Goal: Task Accomplishment & Management: Complete application form

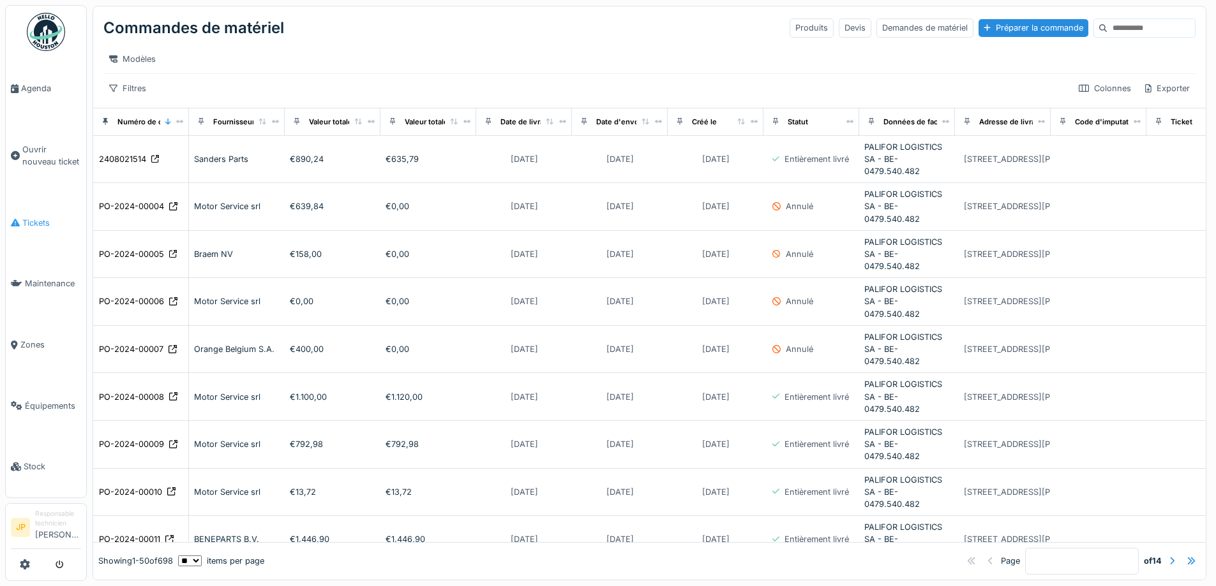
click at [34, 217] on span "Tickets" at bounding box center [51, 223] width 59 height 12
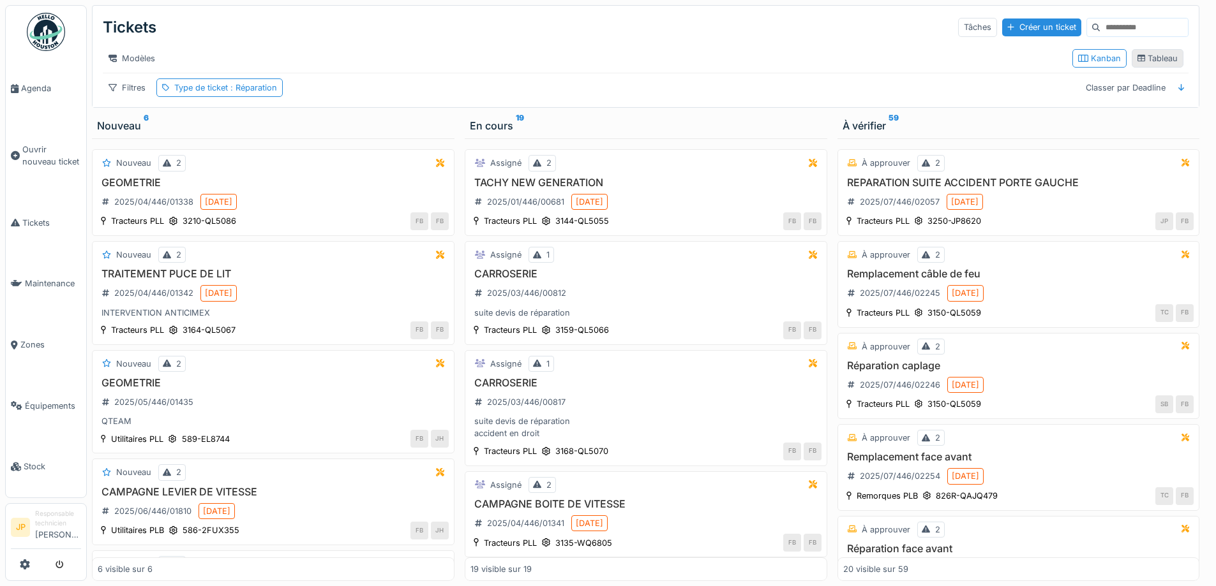
click at [1160, 64] on div "Tableau" at bounding box center [1157, 58] width 41 height 12
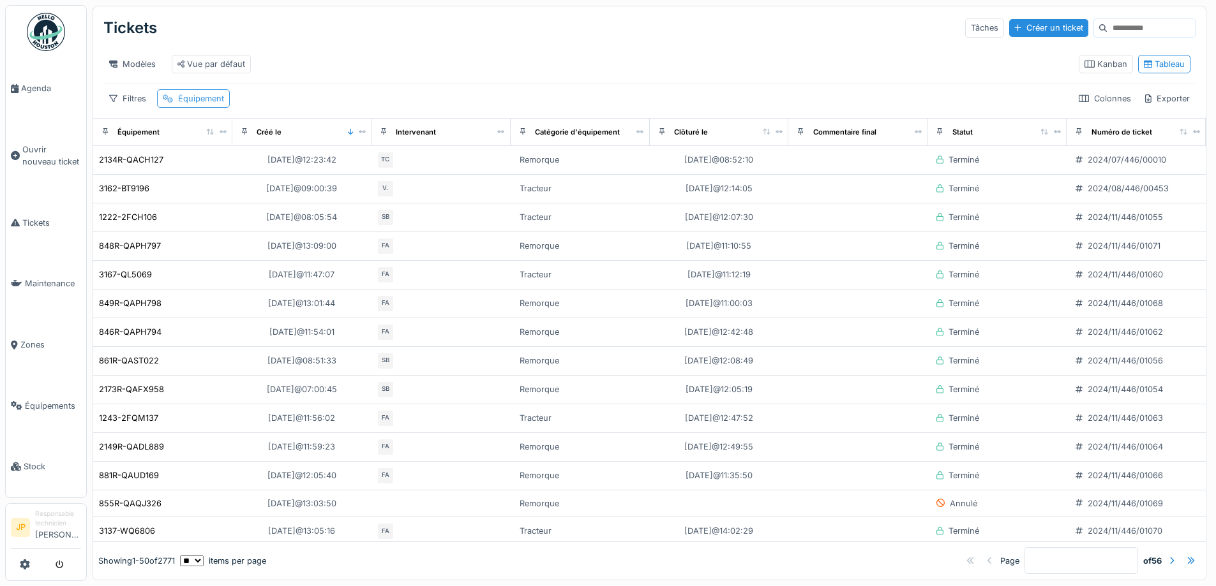
click at [191, 108] on div "Équipement" at bounding box center [193, 98] width 73 height 19
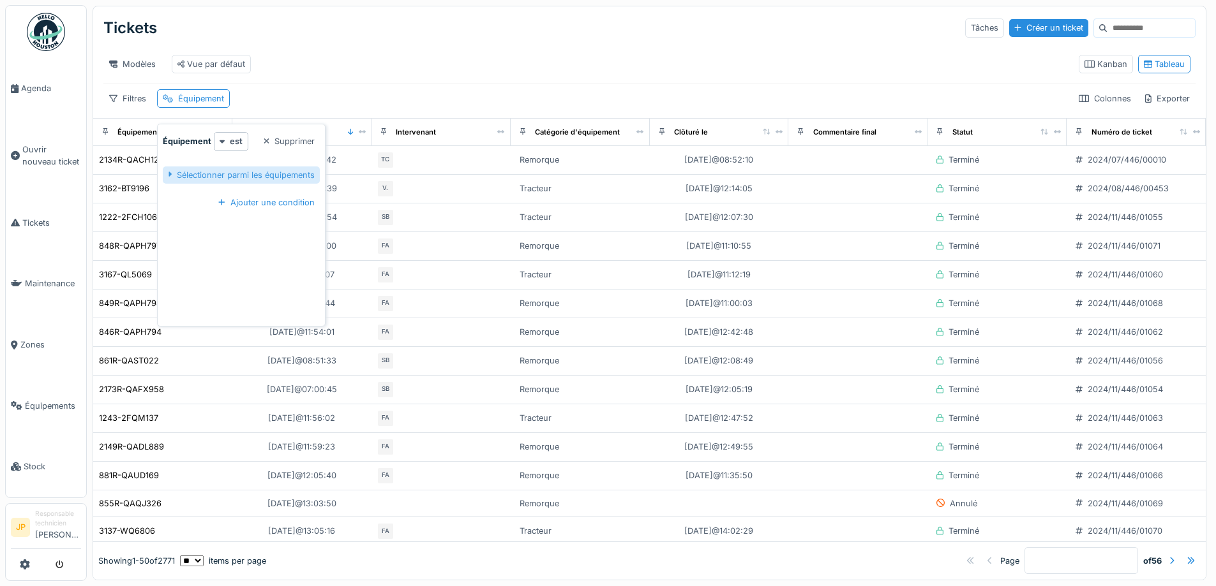
click at [258, 167] on div "Sélectionner parmi les équipements" at bounding box center [241, 175] width 157 height 17
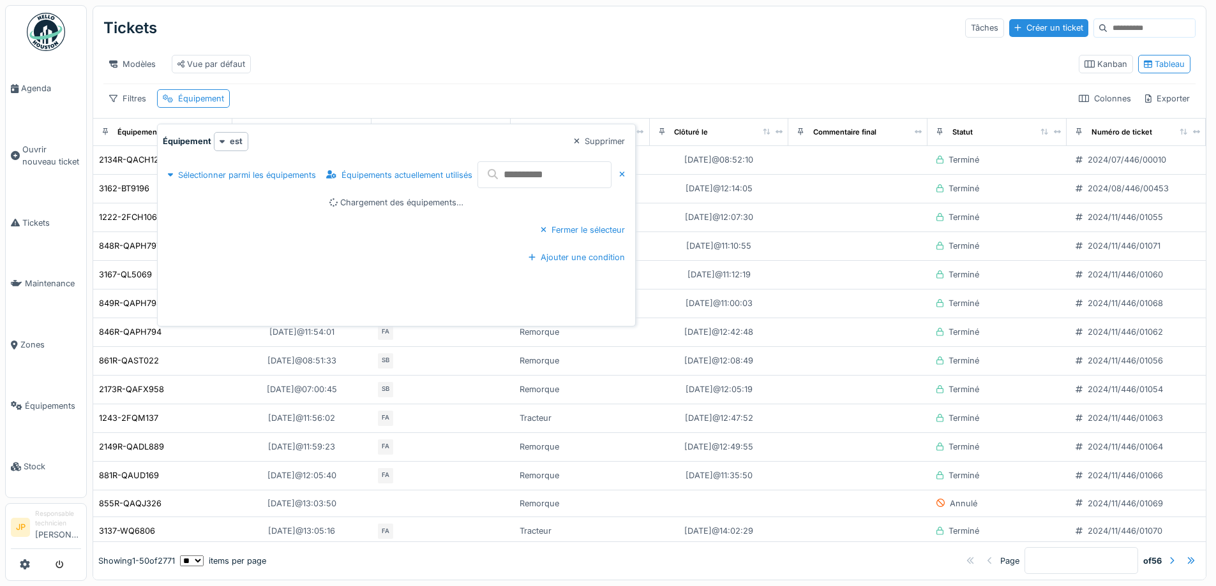
click at [540, 176] on input "text" at bounding box center [544, 174] width 134 height 27
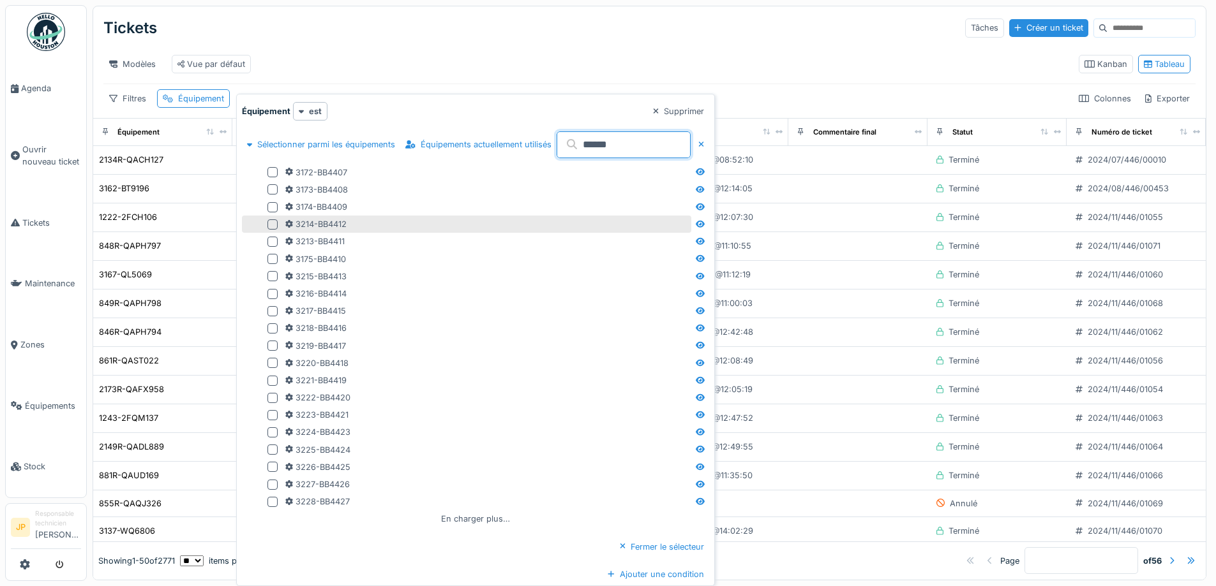
type input "******"
click at [274, 226] on div at bounding box center [272, 225] width 10 height 10
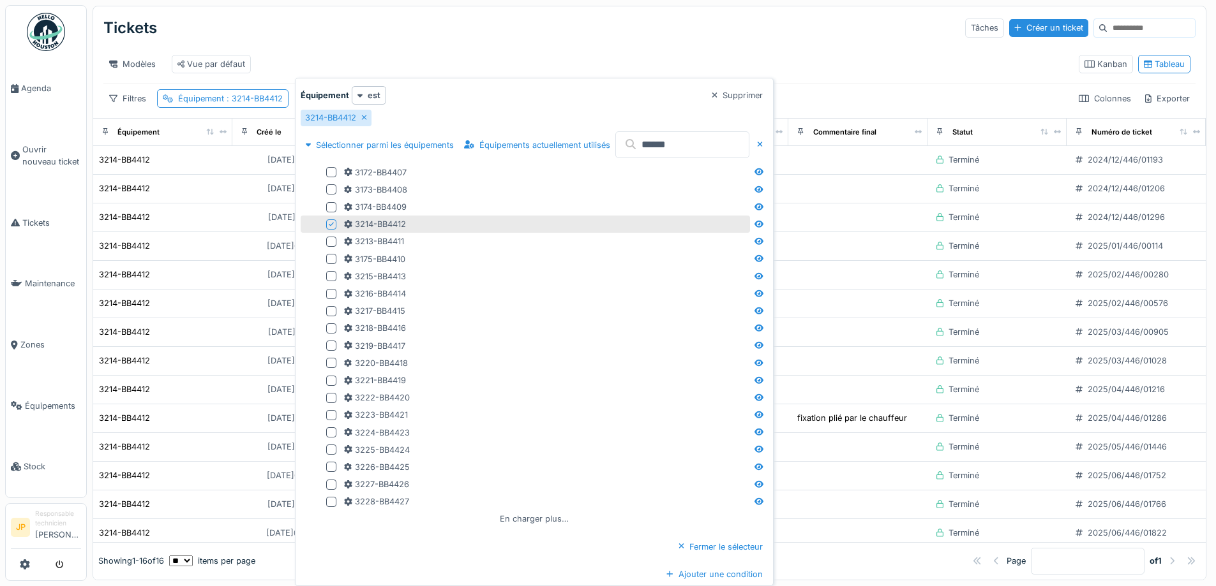
click at [670, 50] on div "Modèles Vue par défaut" at bounding box center [585, 64] width 965 height 29
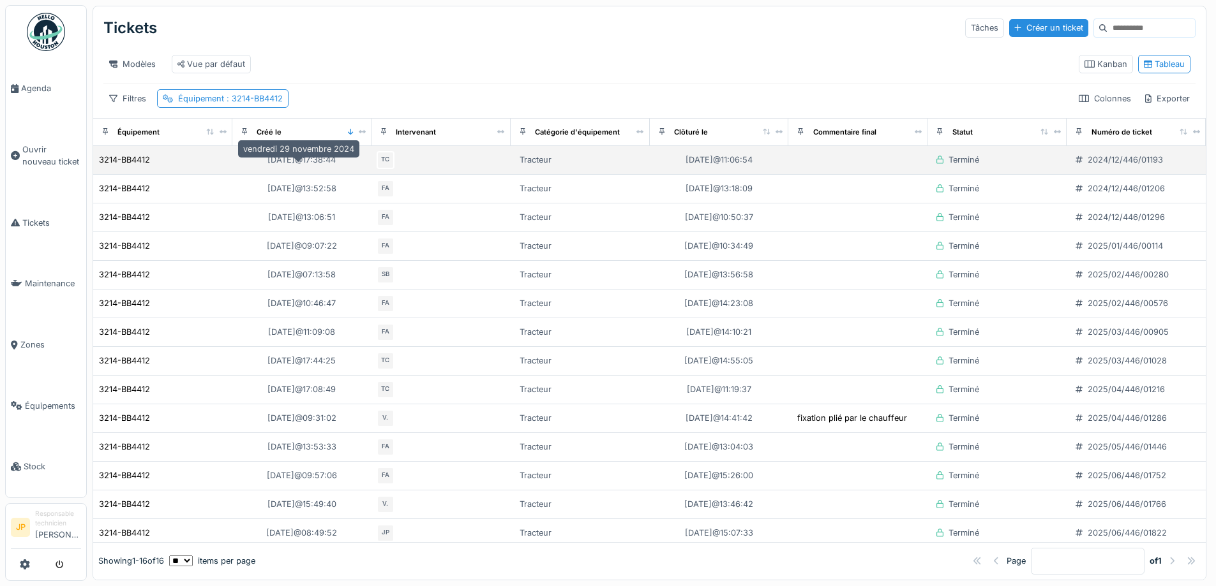
click at [285, 166] on div "29/11/2024 @ 17:38:44" at bounding box center [301, 160] width 68 height 12
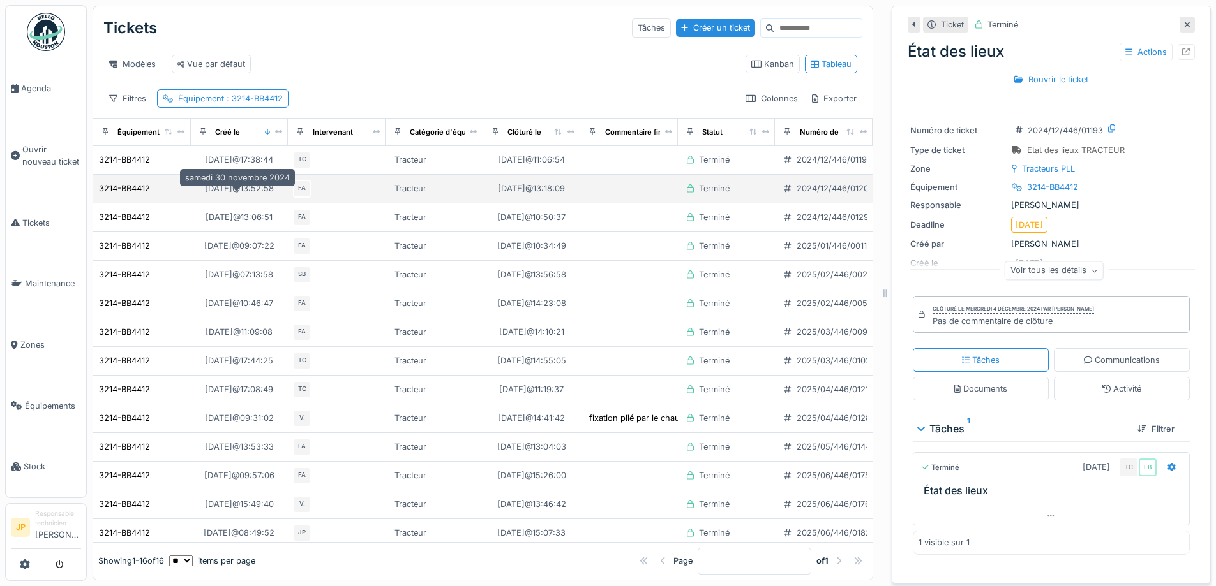
click at [259, 193] on div "30/11/2024 @ 13:52:58" at bounding box center [239, 188] width 69 height 12
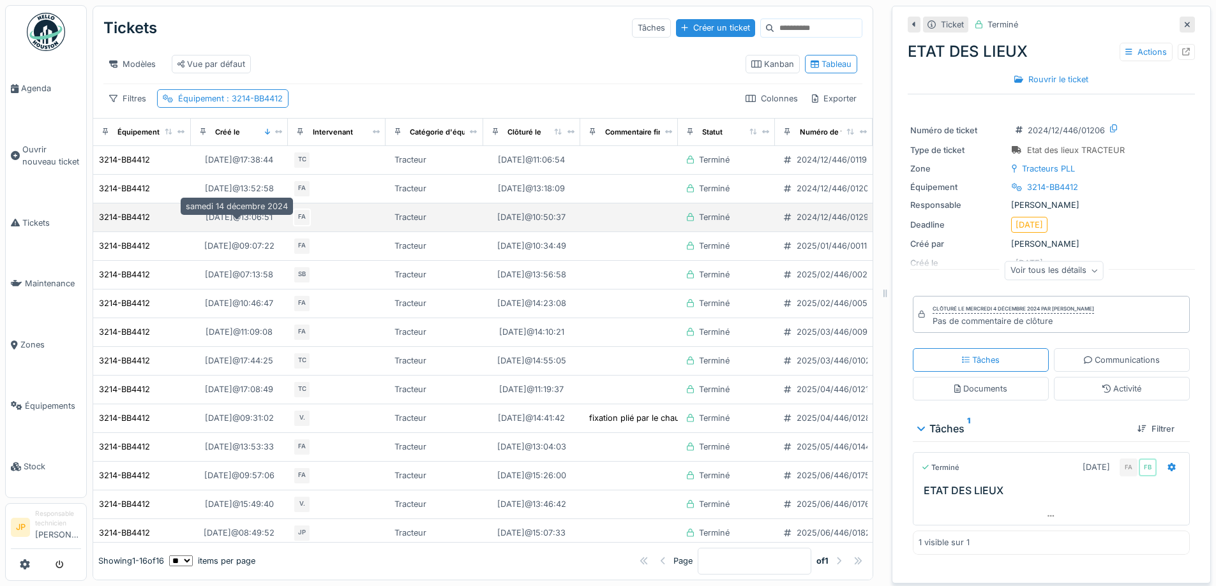
click at [251, 223] on div "14/12/2024 @ 13:06:51" at bounding box center [238, 217] width 67 height 12
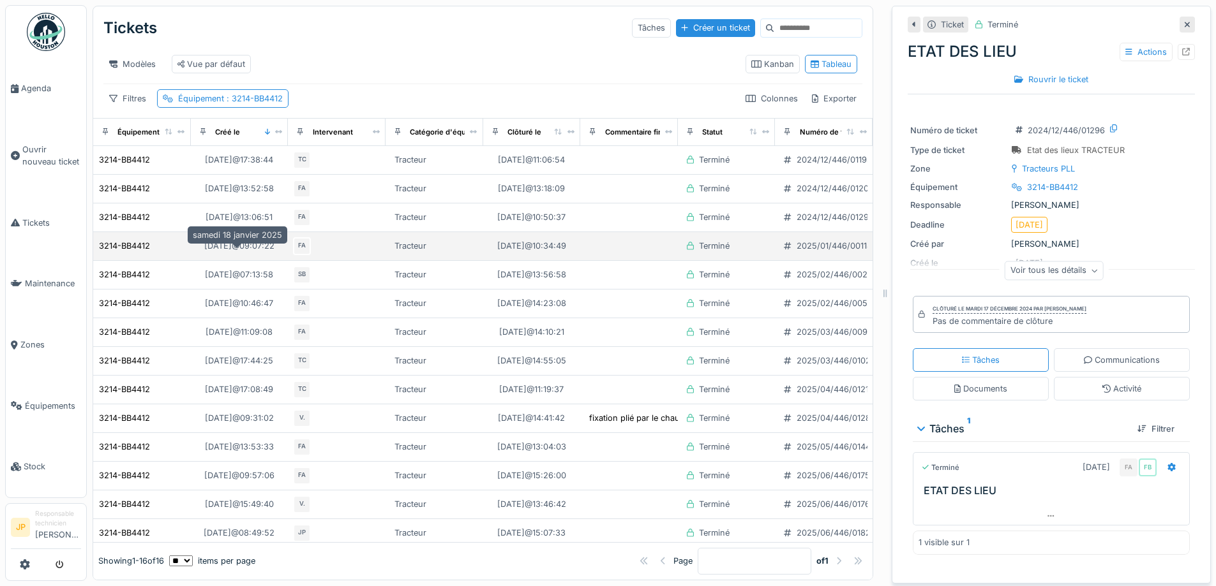
click at [253, 252] on div "18/01/2025 @ 09:07:22" at bounding box center [239, 246] width 70 height 12
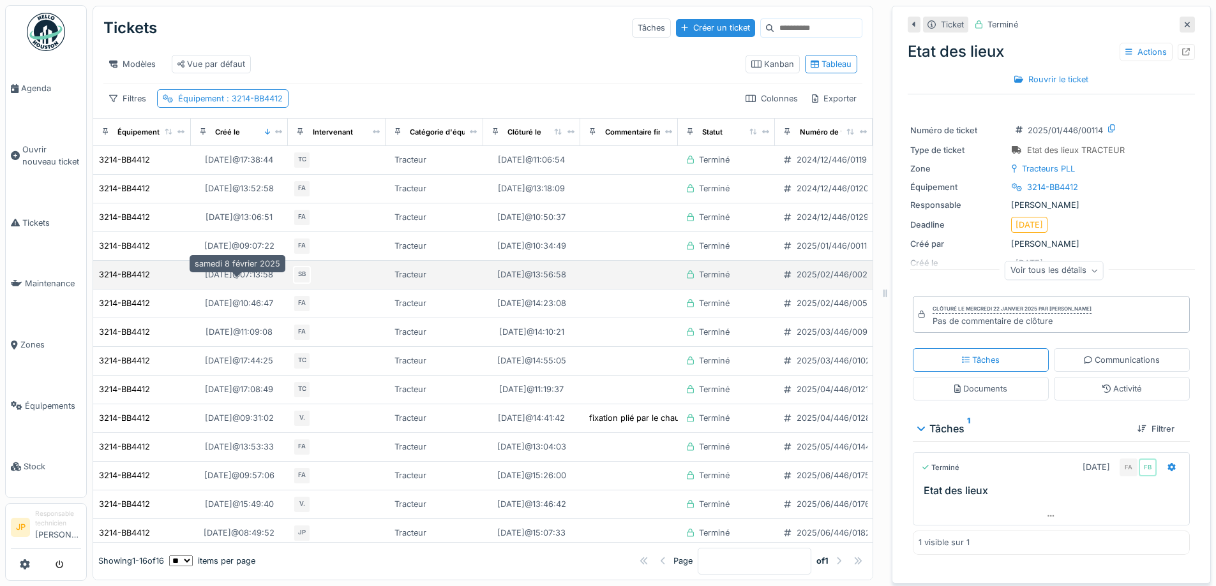
click at [256, 283] on div "08/02/2025 @ 07:13:58" at bounding box center [238, 275] width 77 height 16
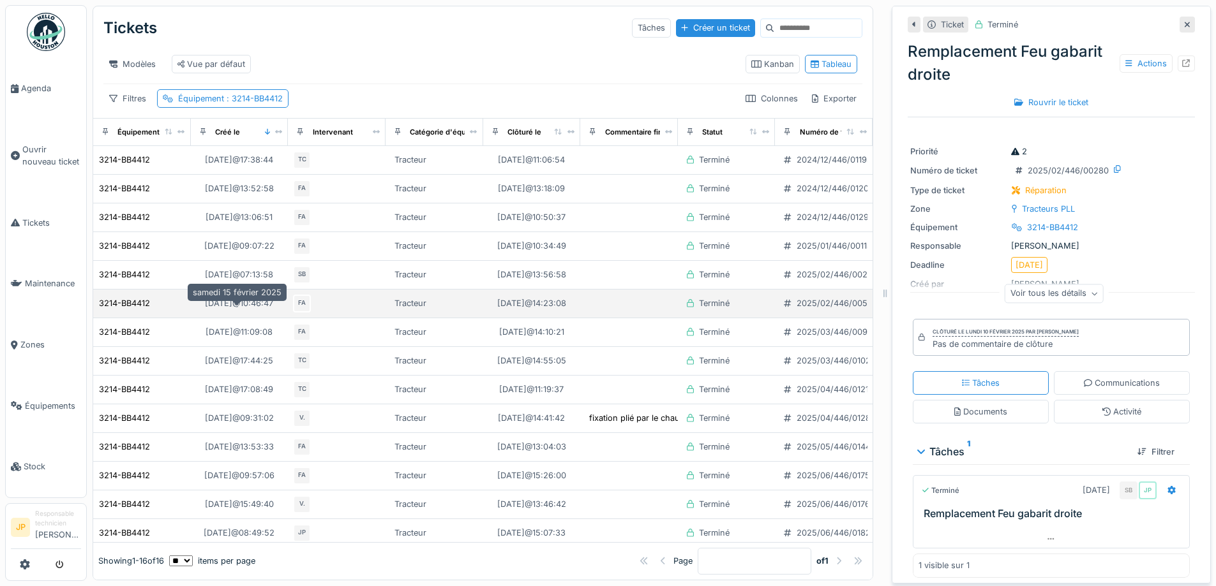
click at [256, 308] on div "15/02/2025 @ 10:46:47" at bounding box center [239, 303] width 68 height 12
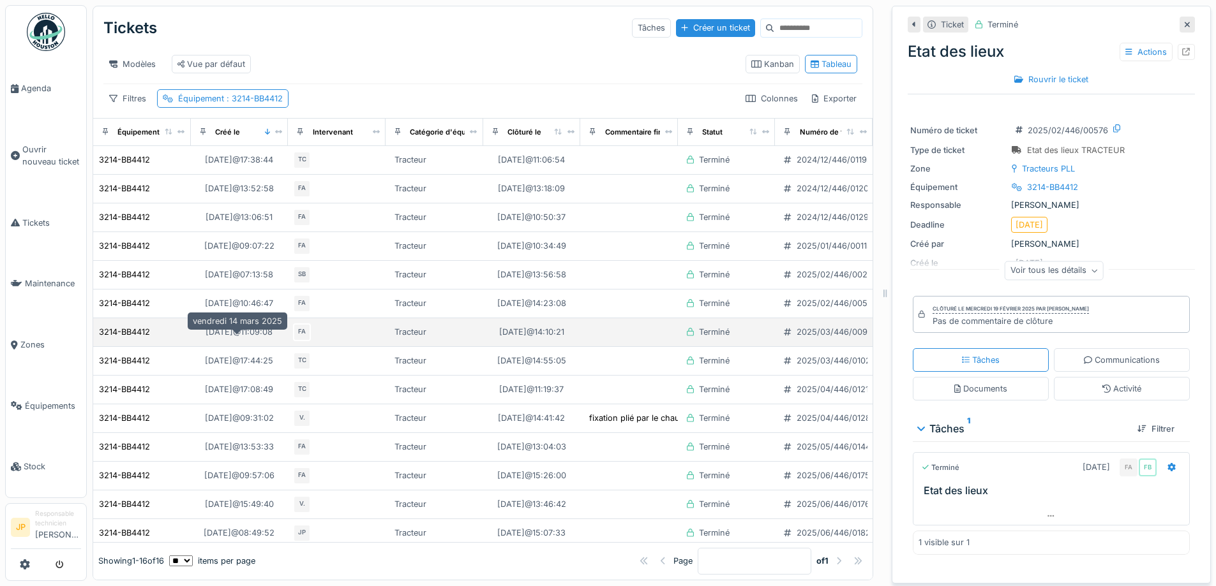
click at [257, 338] on div "14/03/2025 @ 11:09:08" at bounding box center [238, 332] width 67 height 12
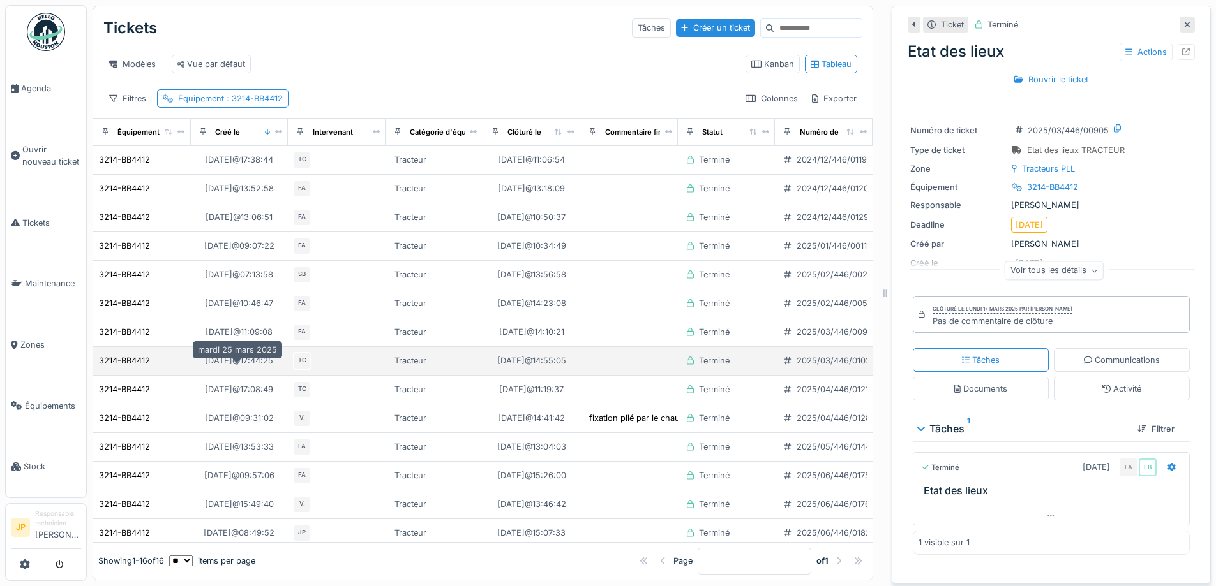
click at [255, 367] on div "25/03/2025 @ 17:44:25" at bounding box center [239, 361] width 68 height 12
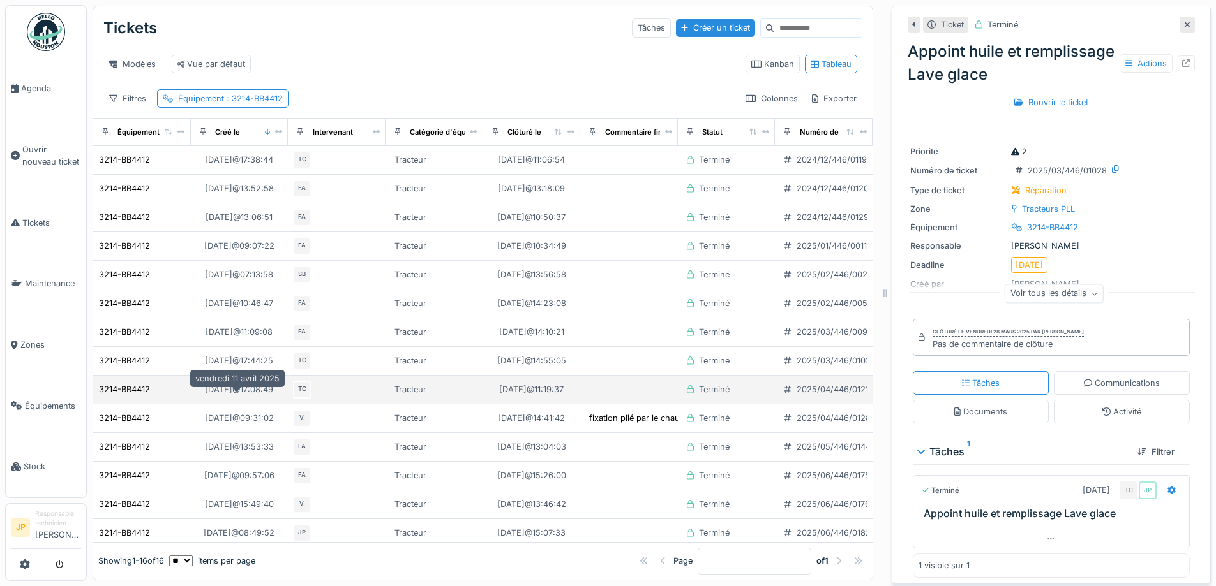
click at [251, 391] on div "11/04/2025 @ 17:08:49" at bounding box center [238, 390] width 77 height 16
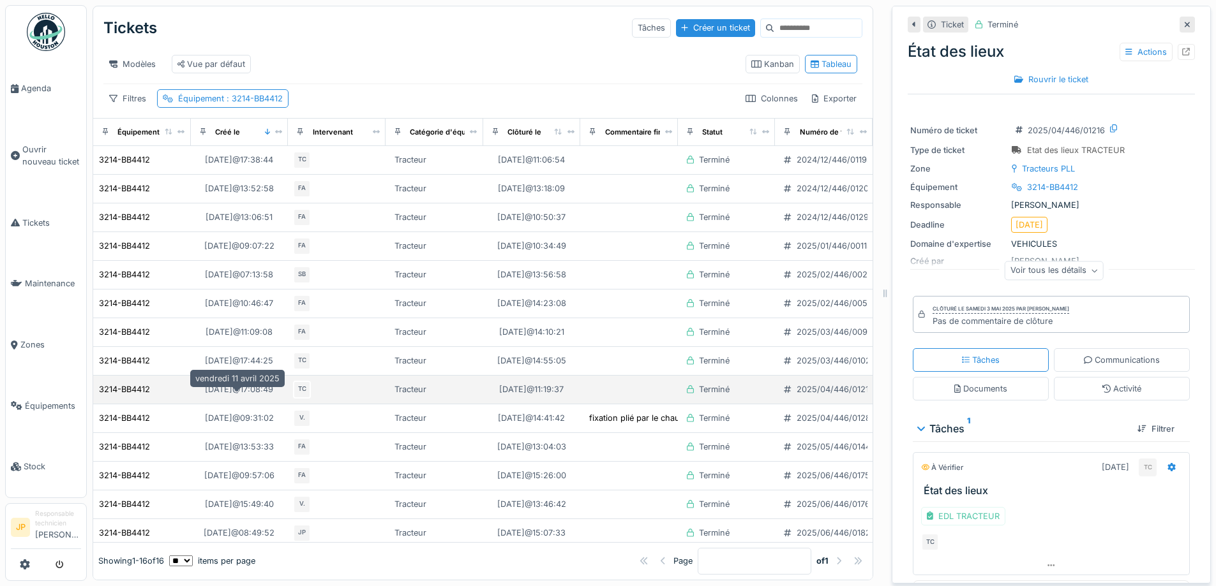
click at [253, 396] on div "11/04/2025 @ 17:08:49" at bounding box center [239, 390] width 68 height 12
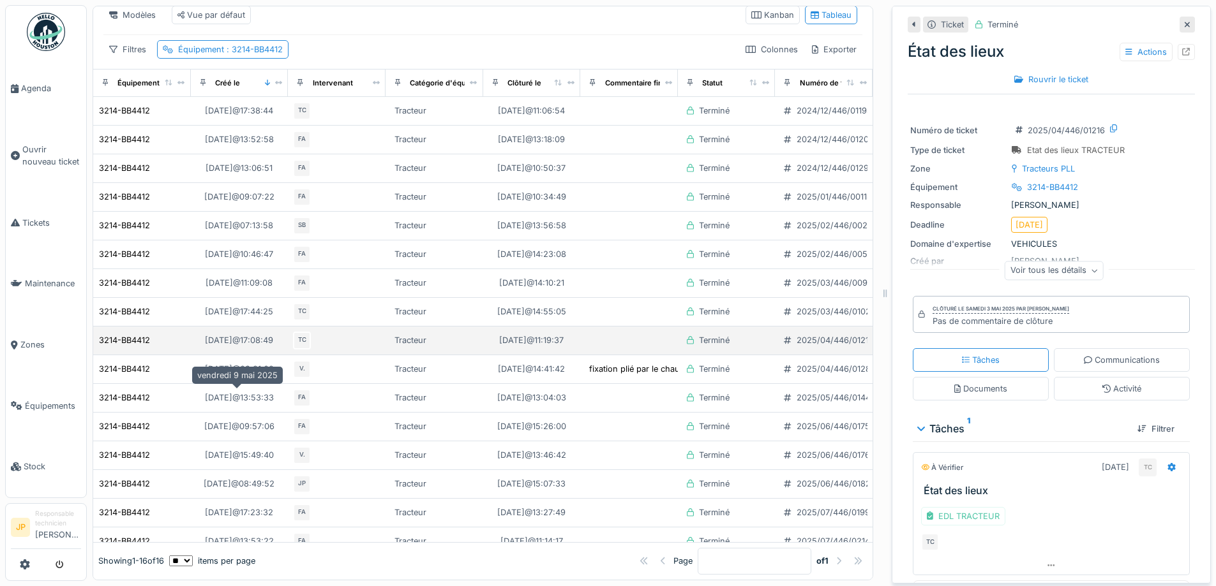
scroll to position [64, 0]
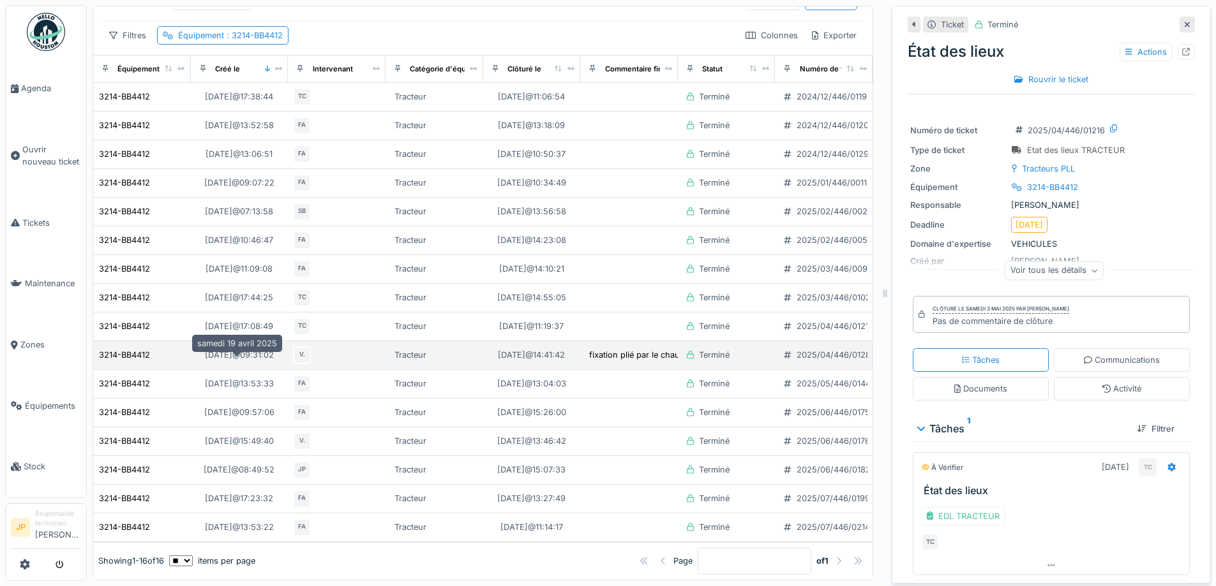
click at [239, 356] on div "19/04/2025 @ 09:31:02" at bounding box center [239, 355] width 78 height 16
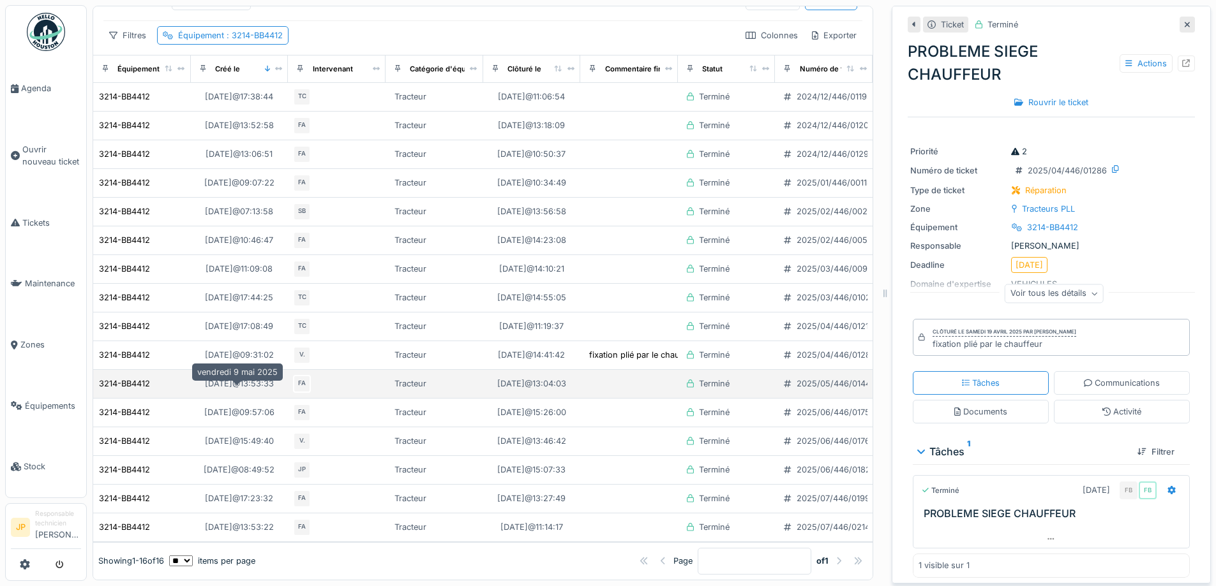
click at [245, 387] on div "09/05/2025 @ 13:53:33" at bounding box center [239, 384] width 69 height 12
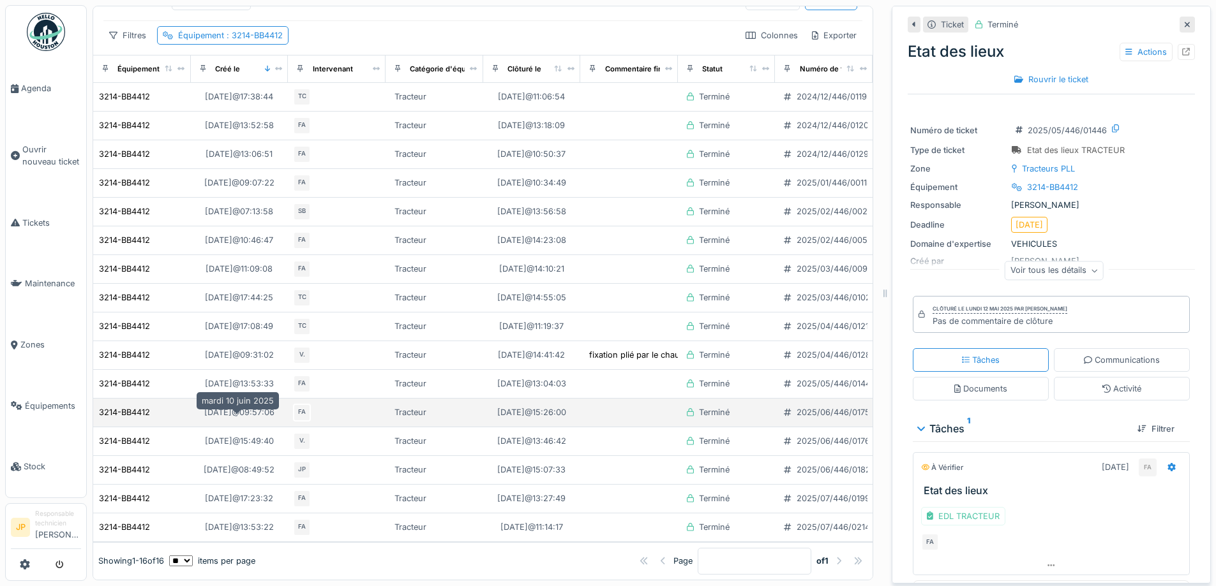
click at [239, 419] on div "10/06/2025 @ 09:57:06" at bounding box center [239, 412] width 70 height 12
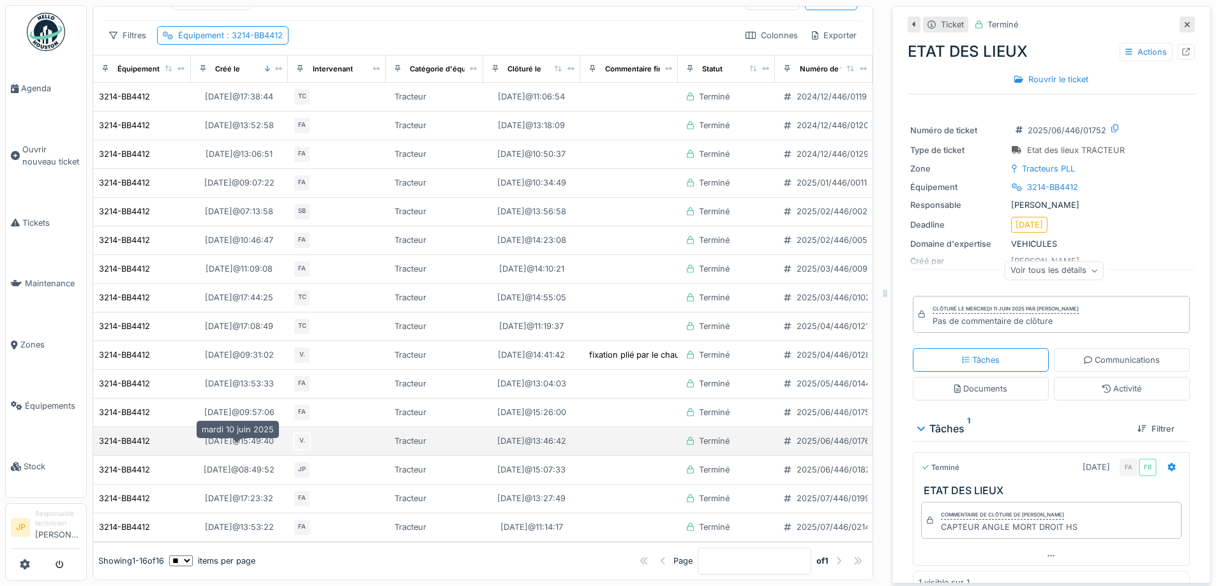
click at [239, 447] on div "10/06/2025 @ 15:49:40" at bounding box center [239, 441] width 69 height 12
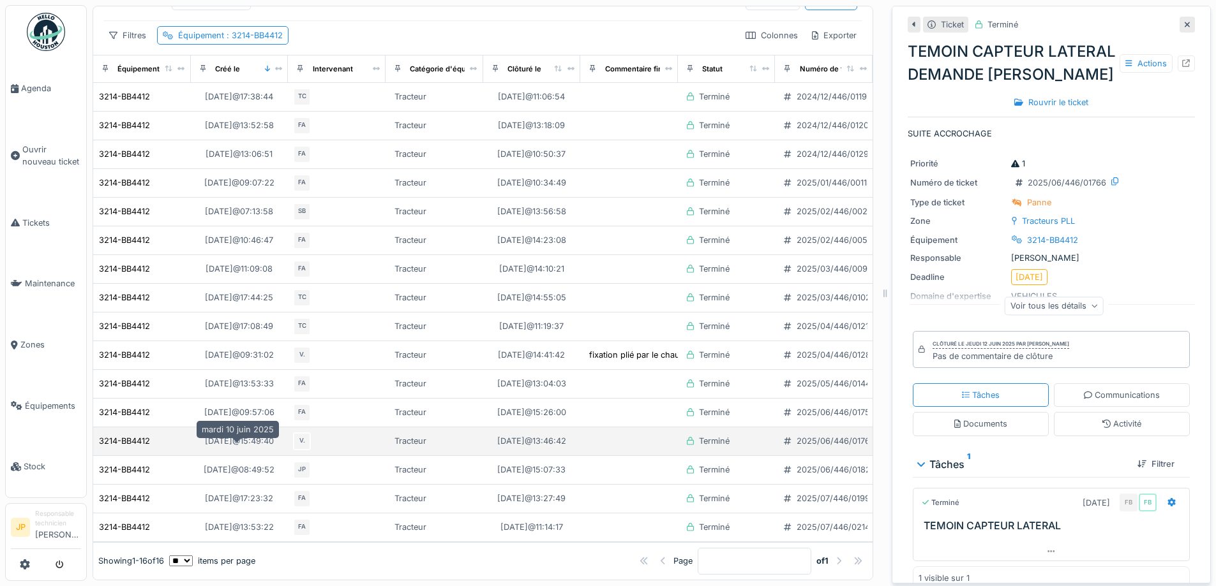
click at [238, 443] on div "10/06/2025 @ 15:49:40" at bounding box center [239, 441] width 69 height 12
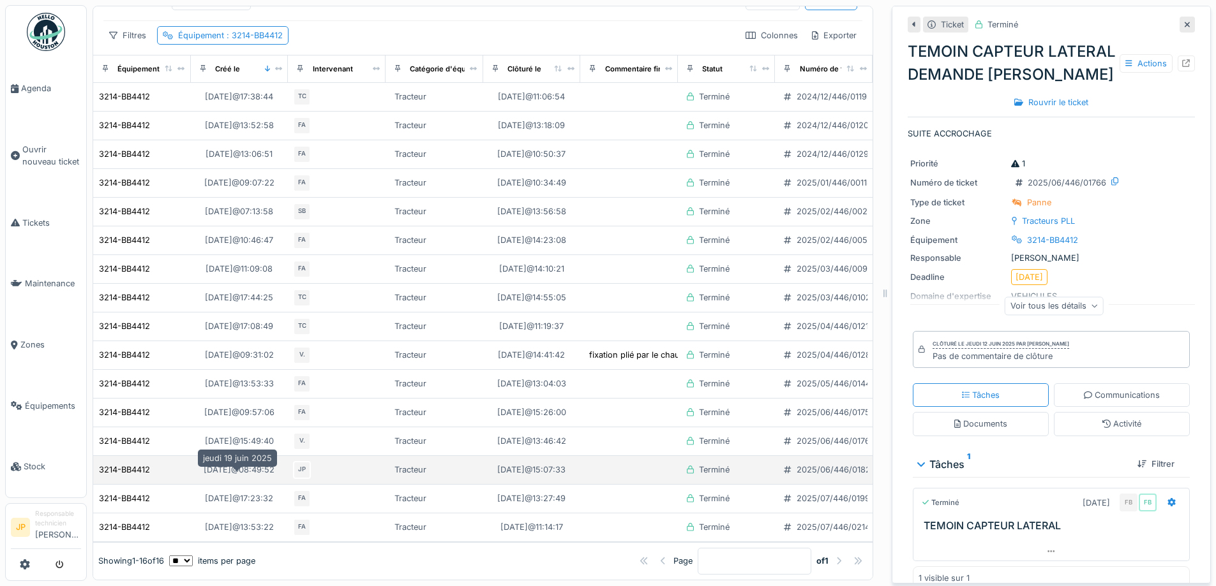
click at [218, 476] on div "19/06/2025 @ 08:49:52" at bounding box center [239, 470] width 71 height 12
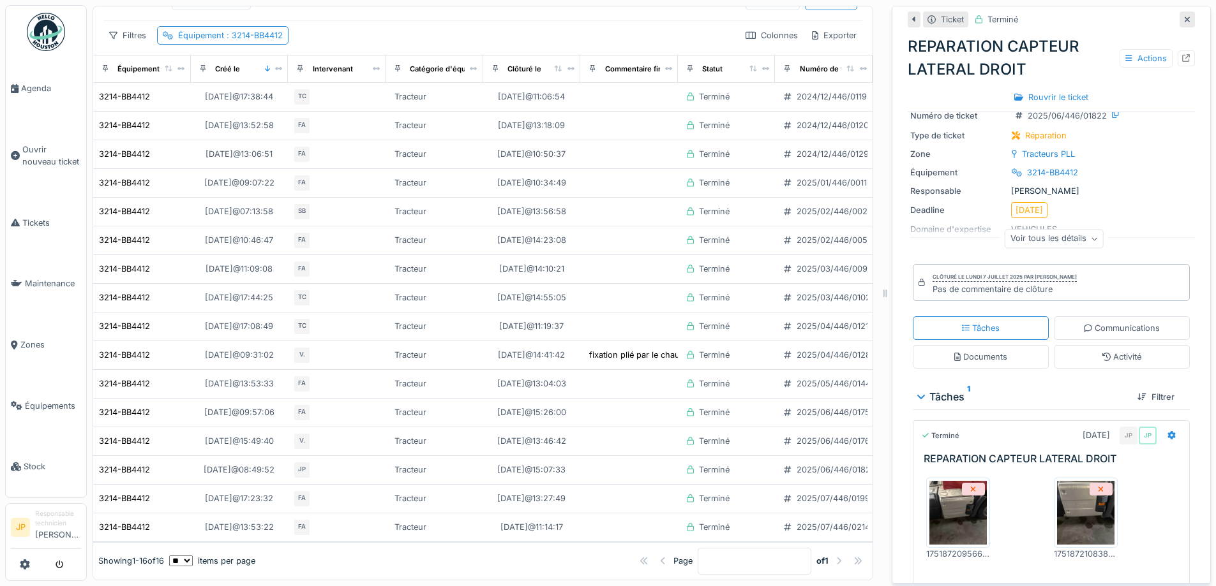
scroll to position [109, 0]
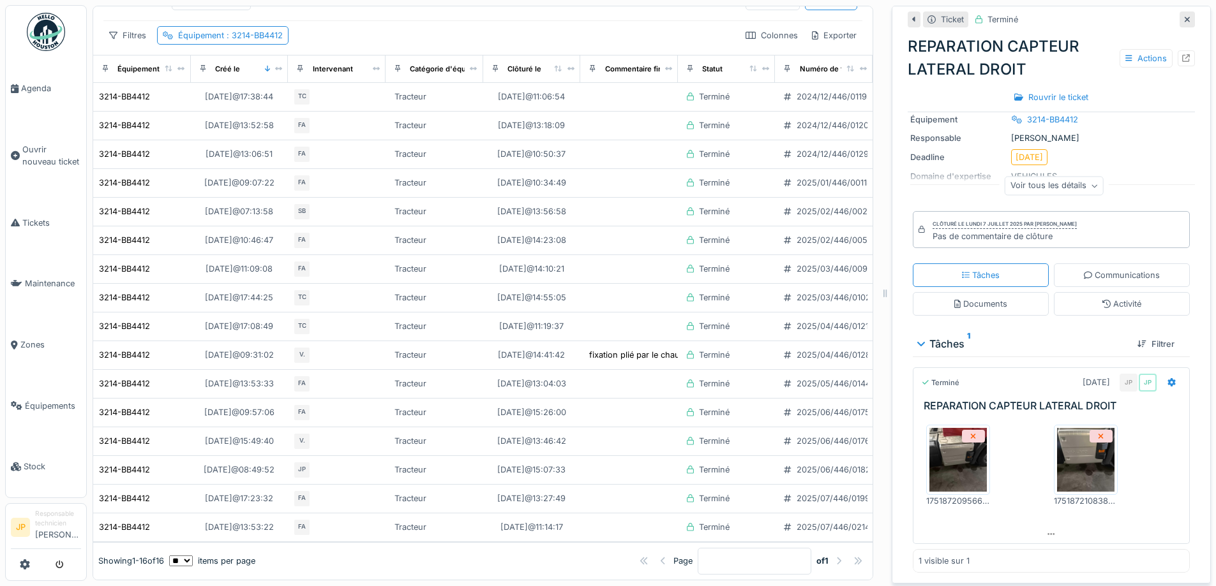
click at [930, 472] on img at bounding box center [957, 460] width 57 height 64
click at [1076, 484] on img at bounding box center [1085, 460] width 57 height 64
click at [1136, 61] on div "Actions" at bounding box center [1145, 58] width 53 height 19
click at [1177, 59] on div at bounding box center [1185, 58] width 17 height 16
click at [29, 220] on span "Tickets" at bounding box center [51, 223] width 59 height 12
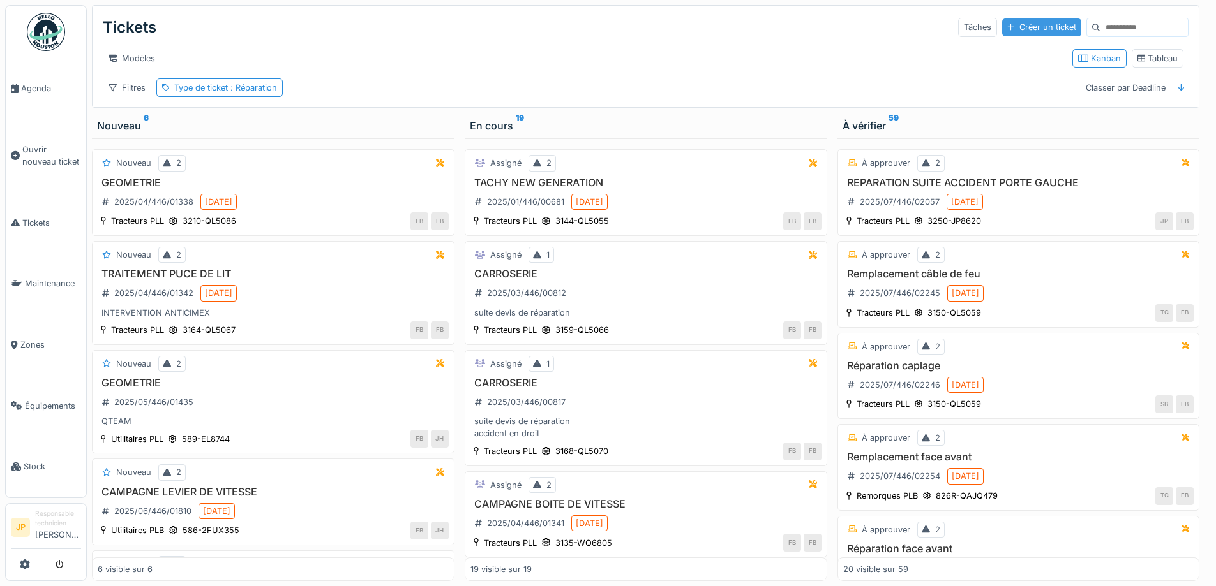
click at [1002, 19] on div "Créer un ticket" at bounding box center [1041, 27] width 79 height 17
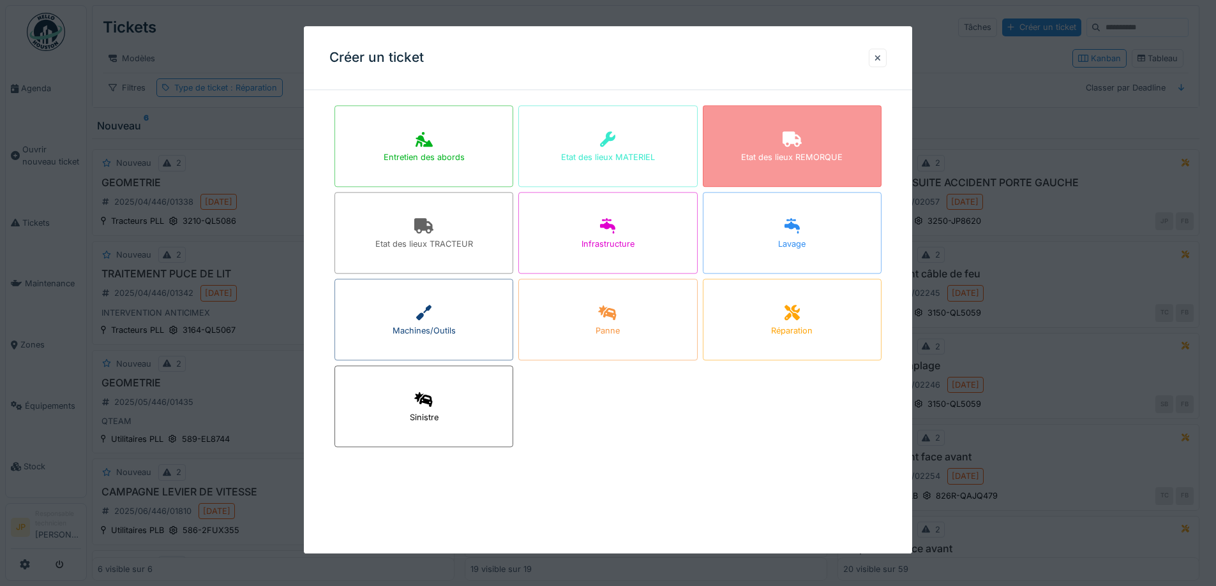
click at [766, 157] on div "Etat des lieux REMORQUE" at bounding box center [791, 158] width 101 height 12
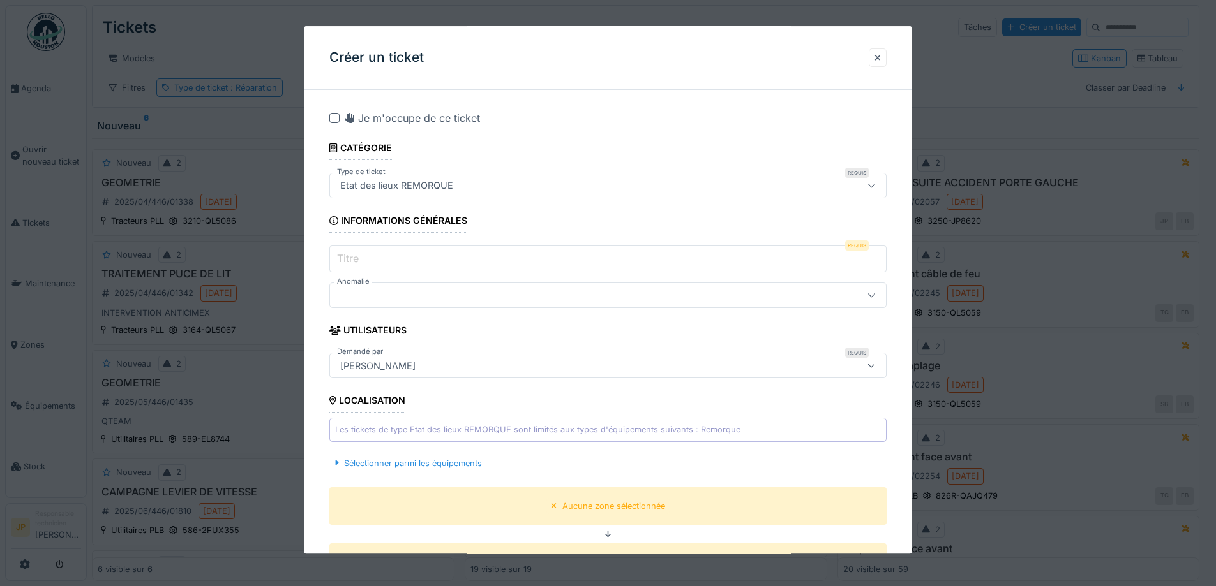
click at [394, 265] on input "Titre" at bounding box center [607, 259] width 557 height 27
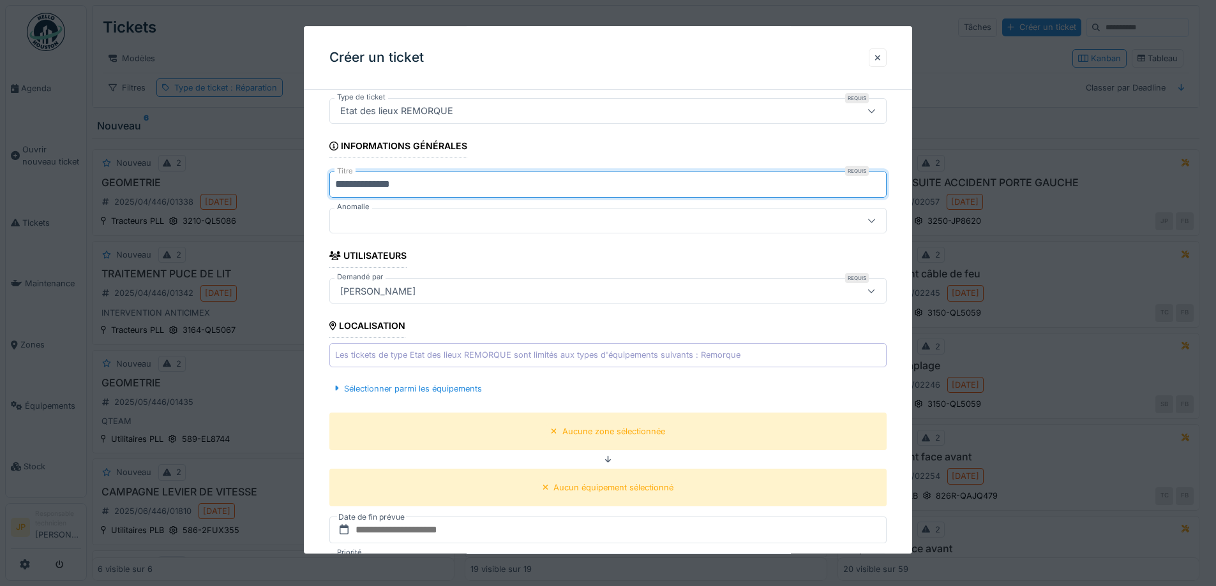
scroll to position [191, 0]
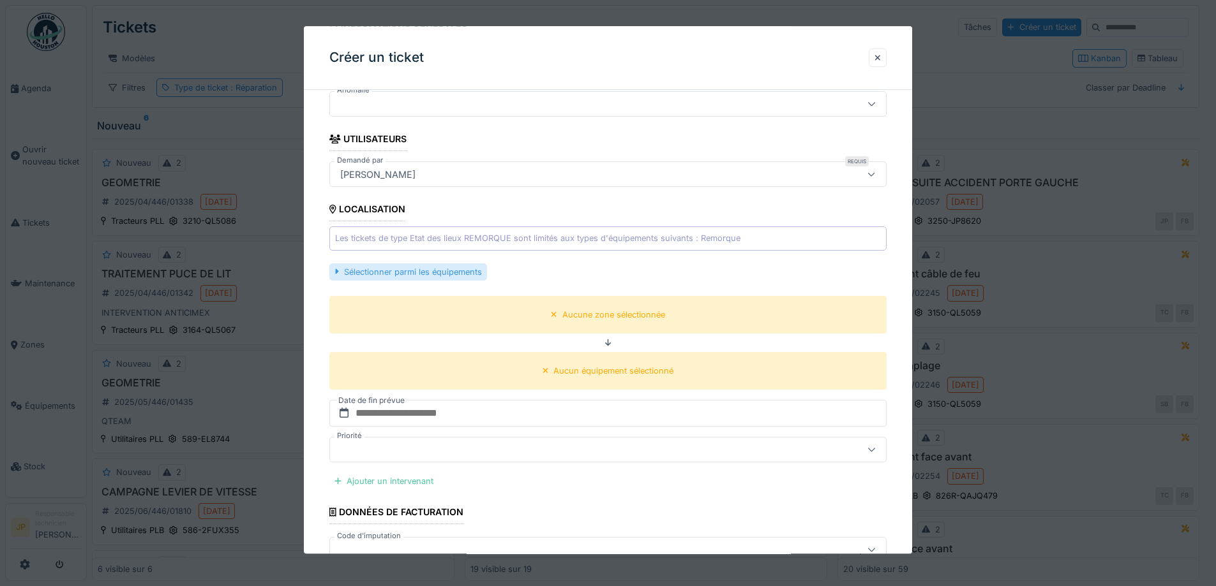
type input "**********"
click at [427, 265] on div "Sélectionner parmi les équipements" at bounding box center [407, 272] width 157 height 17
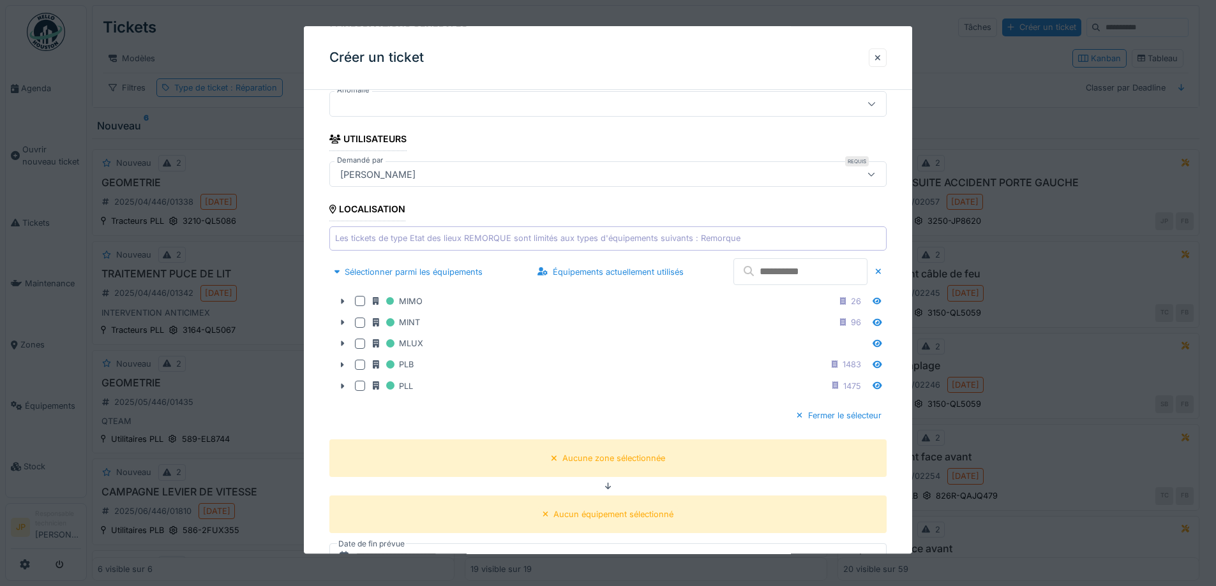
click at [789, 271] on input "text" at bounding box center [800, 272] width 134 height 27
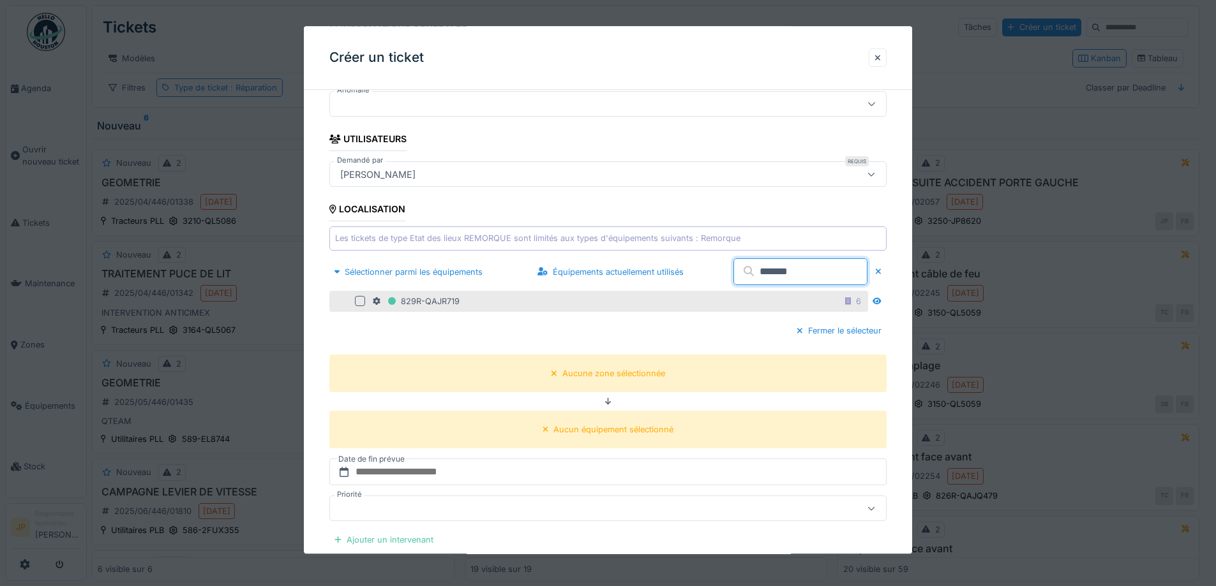
type input "*******"
click at [361, 302] on div at bounding box center [360, 302] width 10 height 10
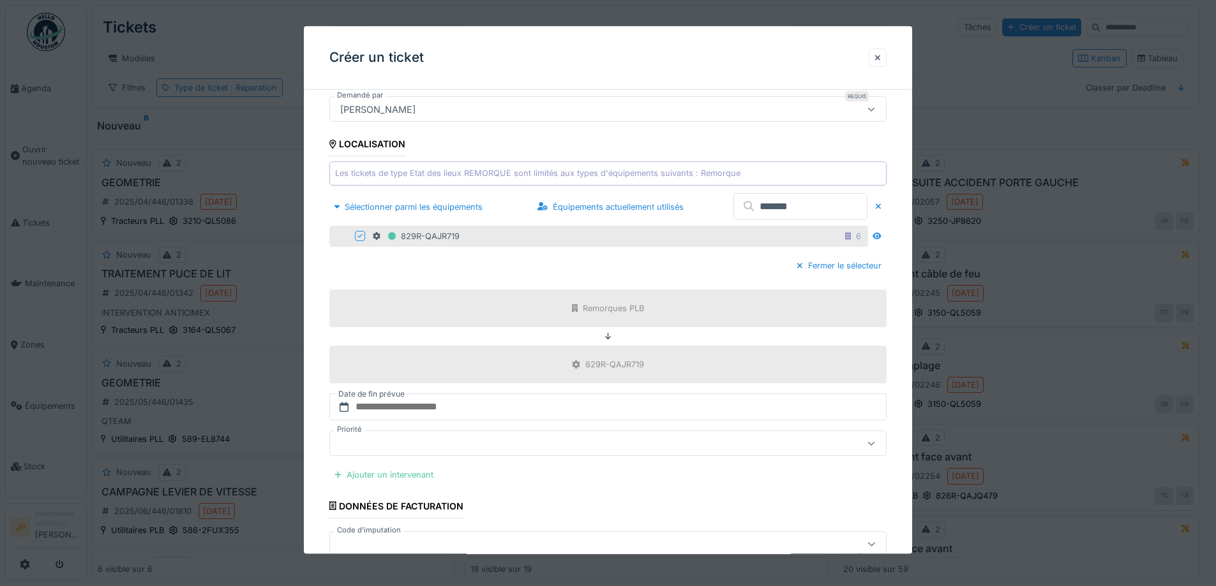
scroll to position [383, 0]
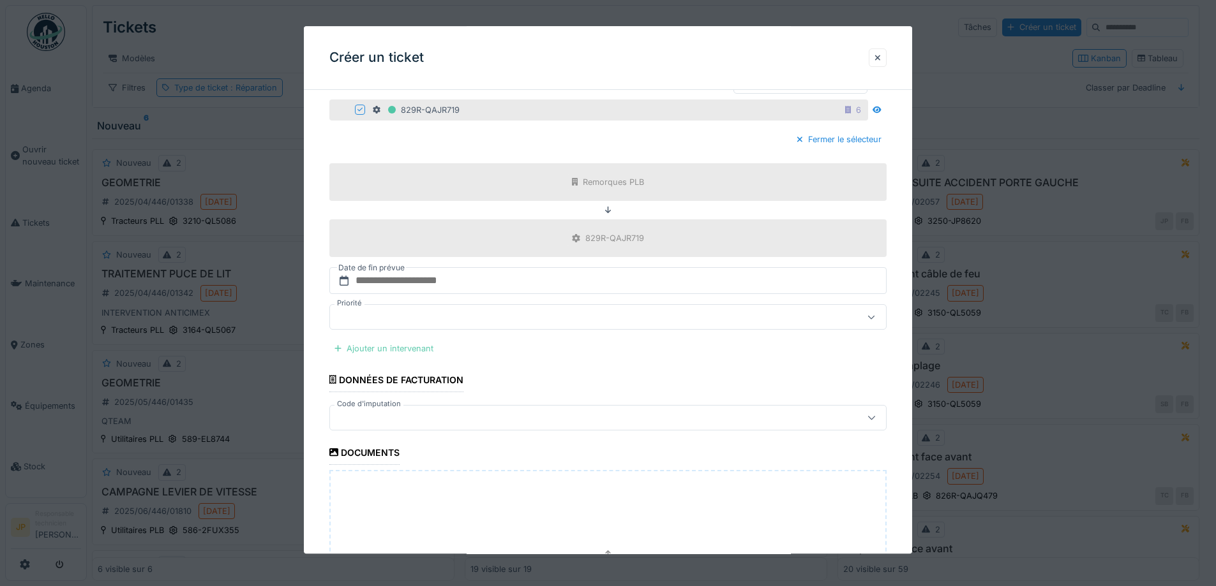
click at [356, 347] on div "Ajouter un intervenant" at bounding box center [383, 349] width 109 height 17
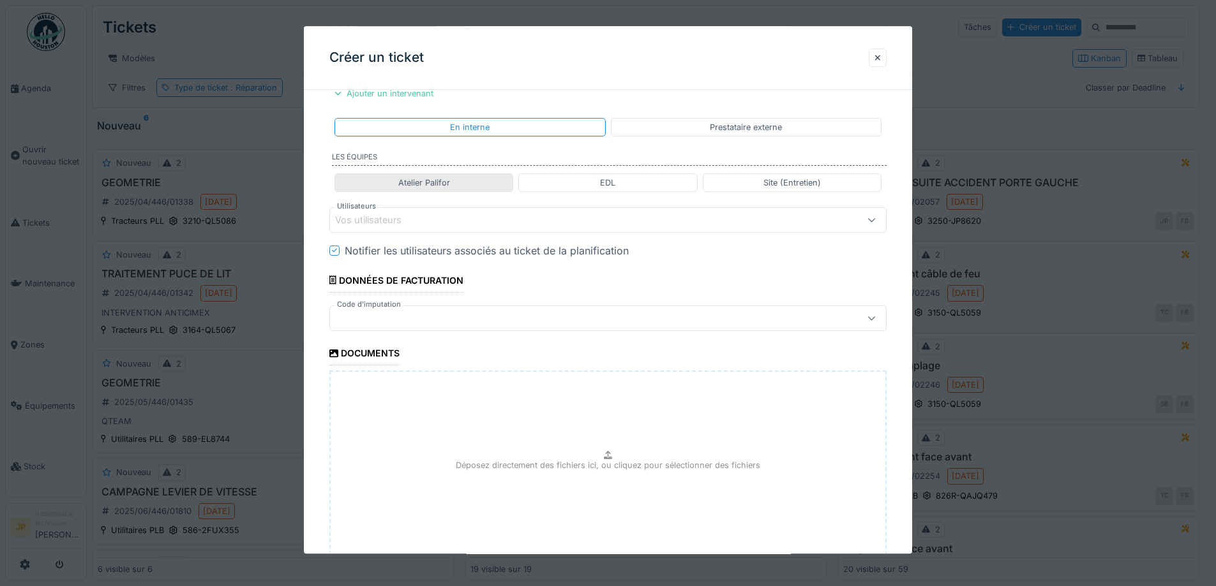
click at [389, 218] on div "Vos utilisateurs" at bounding box center [377, 220] width 84 height 14
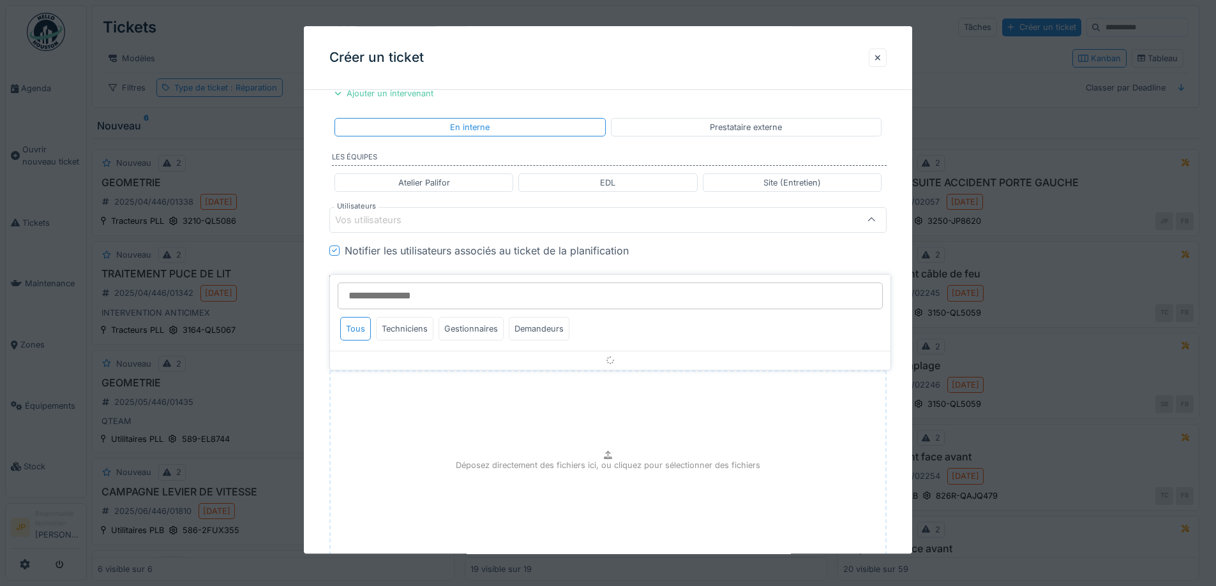
scroll to position [568, 0]
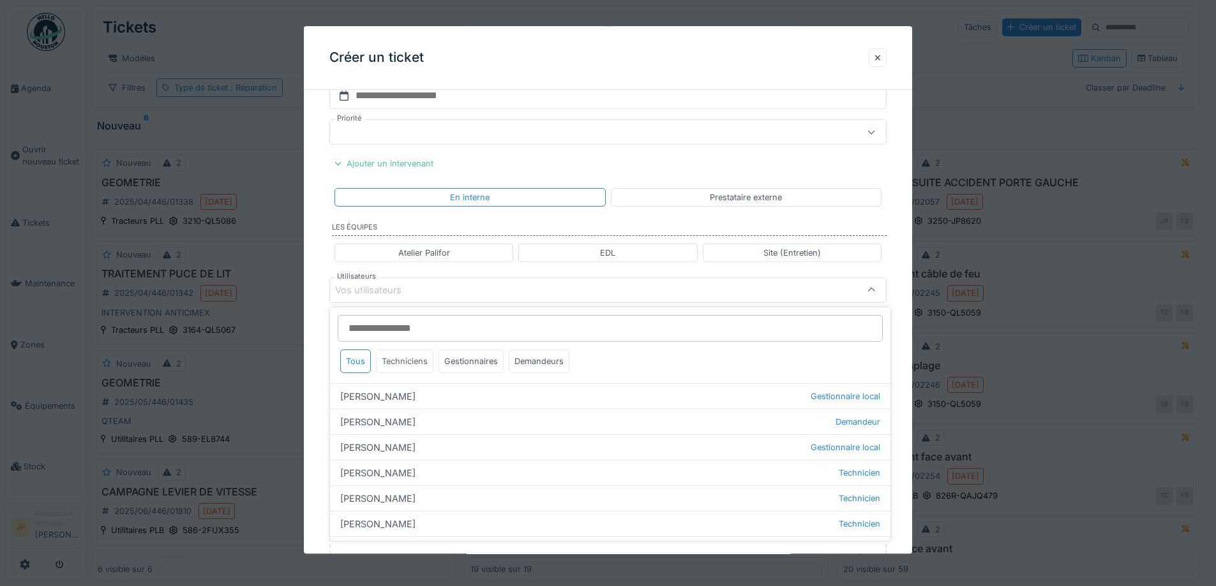
click at [411, 359] on div "Techniciens" at bounding box center [404, 362] width 57 height 24
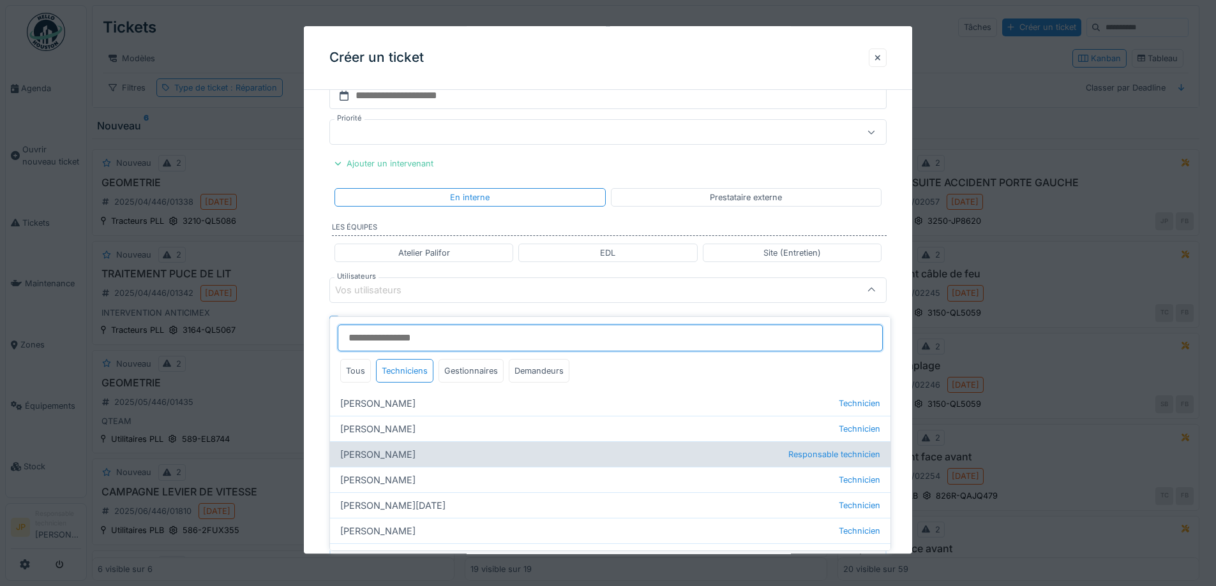
scroll to position [57, 0]
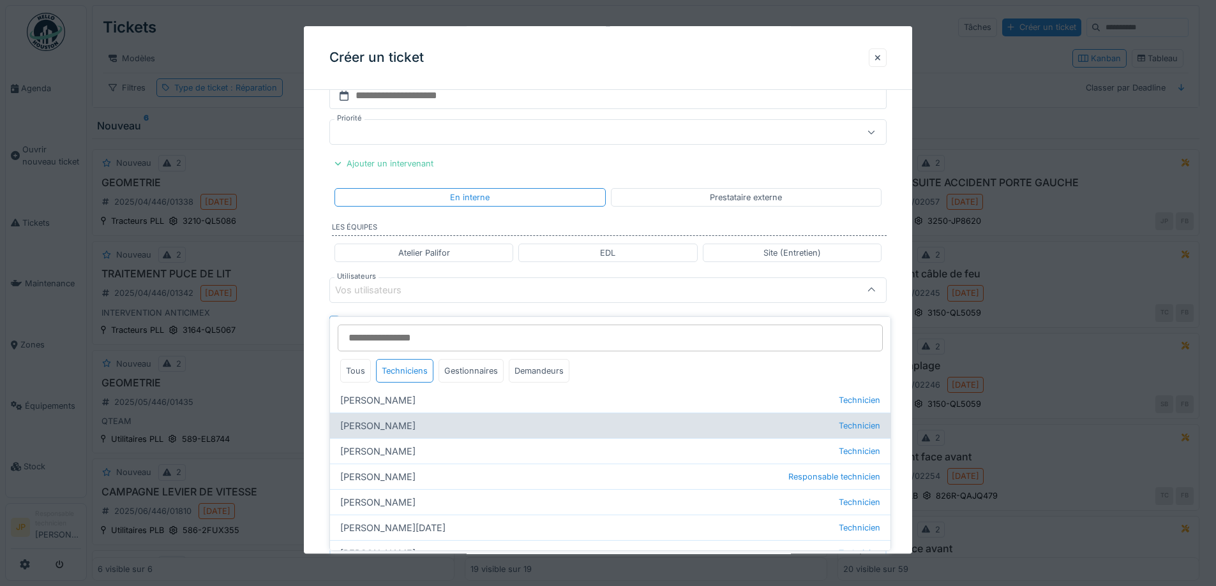
click at [412, 417] on div "[PERSON_NAME] Technicien" at bounding box center [610, 426] width 560 height 26
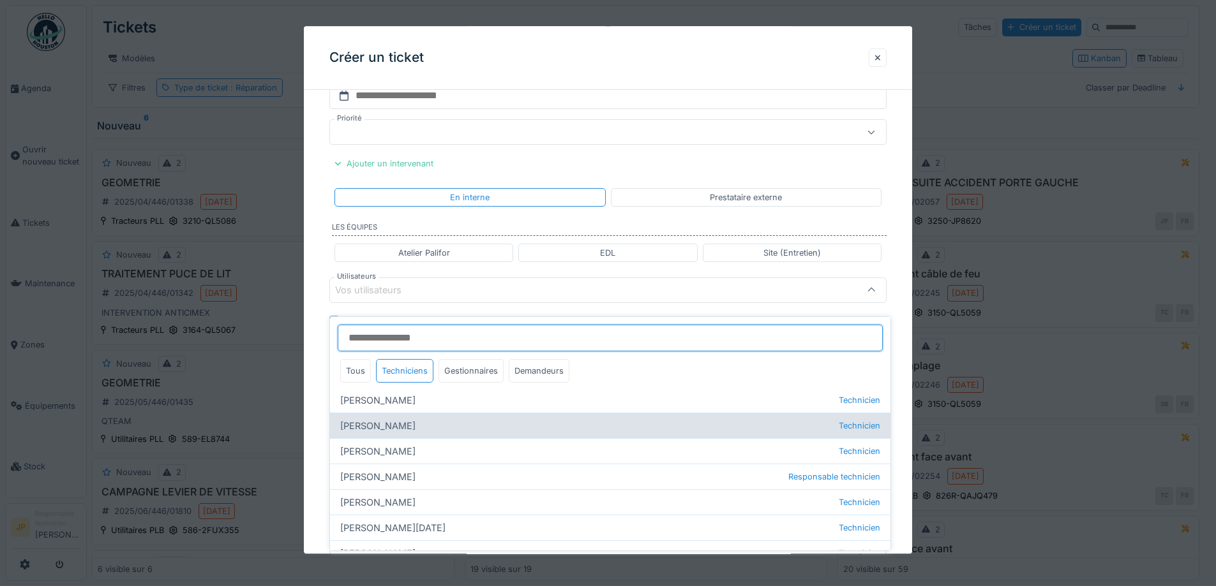
type input "*****"
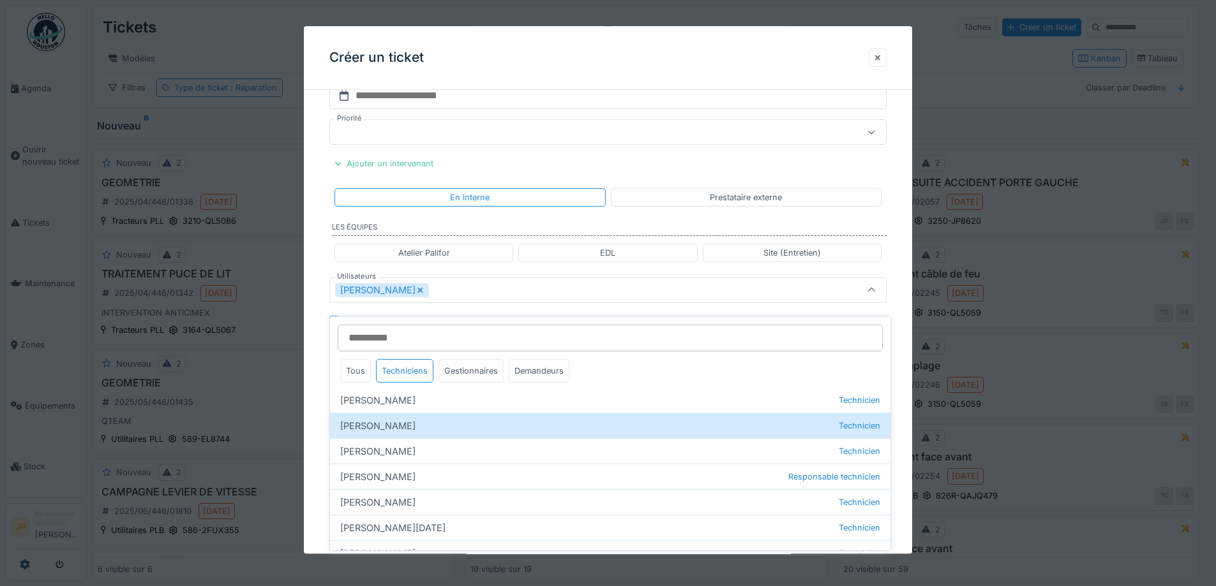
click at [603, 57] on div "Créer un ticket" at bounding box center [608, 58] width 608 height 64
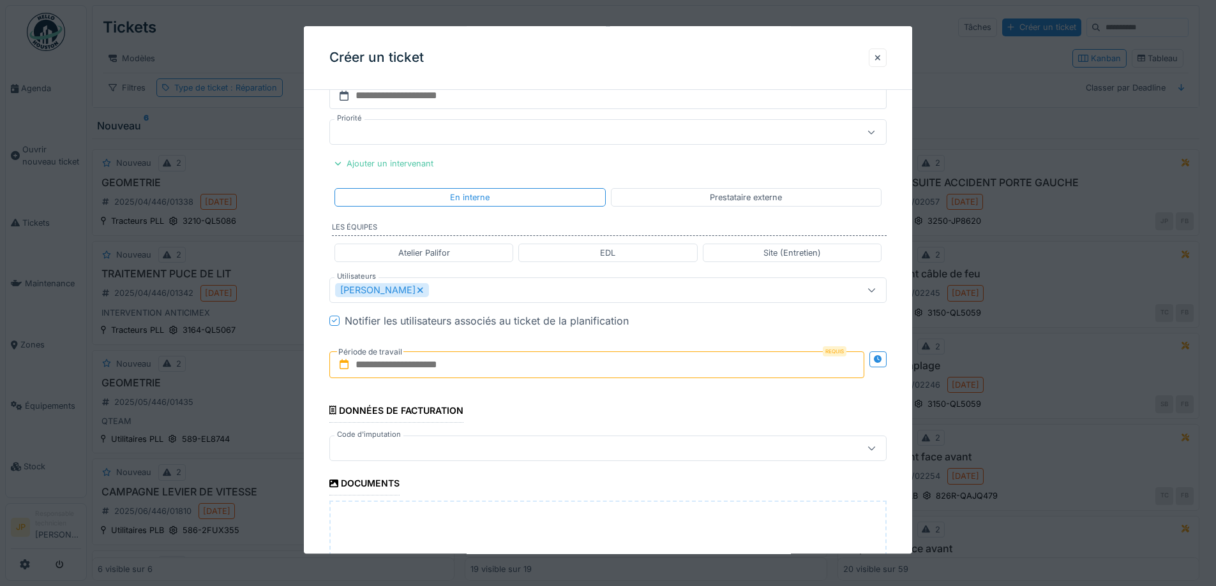
click at [470, 357] on input "text" at bounding box center [596, 365] width 535 height 27
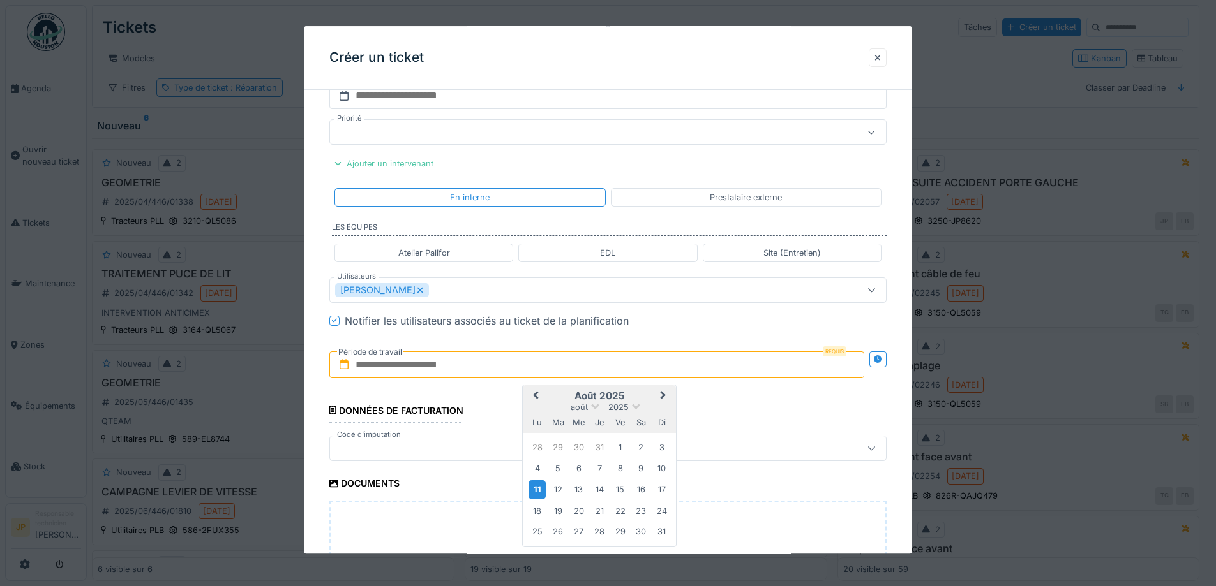
click at [535, 492] on div "11" at bounding box center [536, 490] width 17 height 19
click at [537, 490] on div "11" at bounding box center [536, 490] width 17 height 19
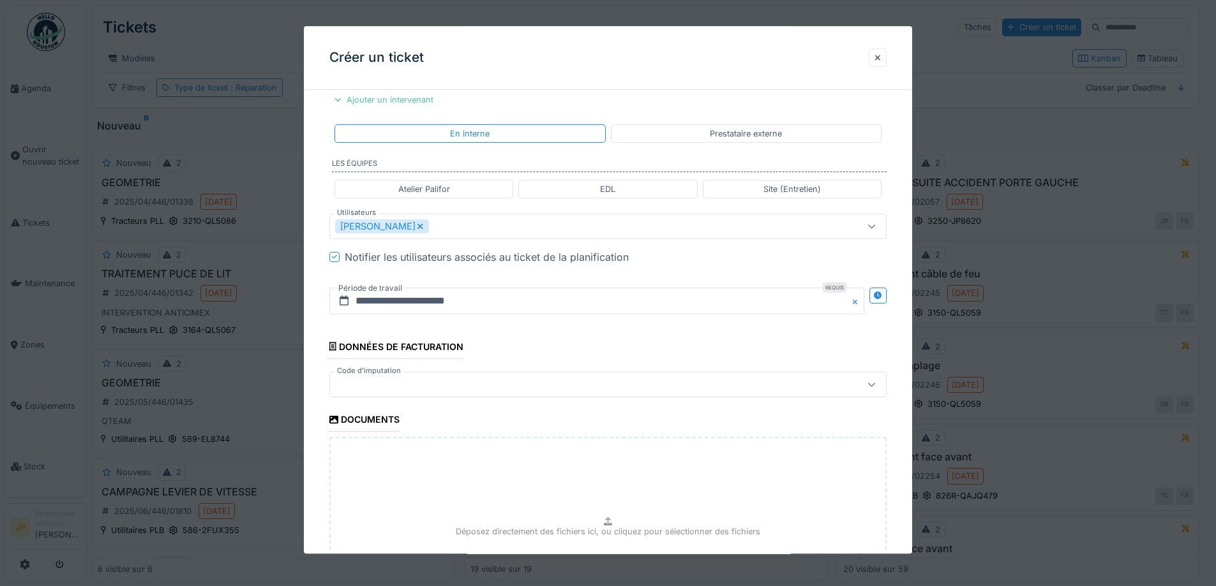
click at [436, 368] on fieldset "**********" at bounding box center [607, 77] width 557 height 1218
click at [436, 382] on div at bounding box center [575, 385] width 480 height 14
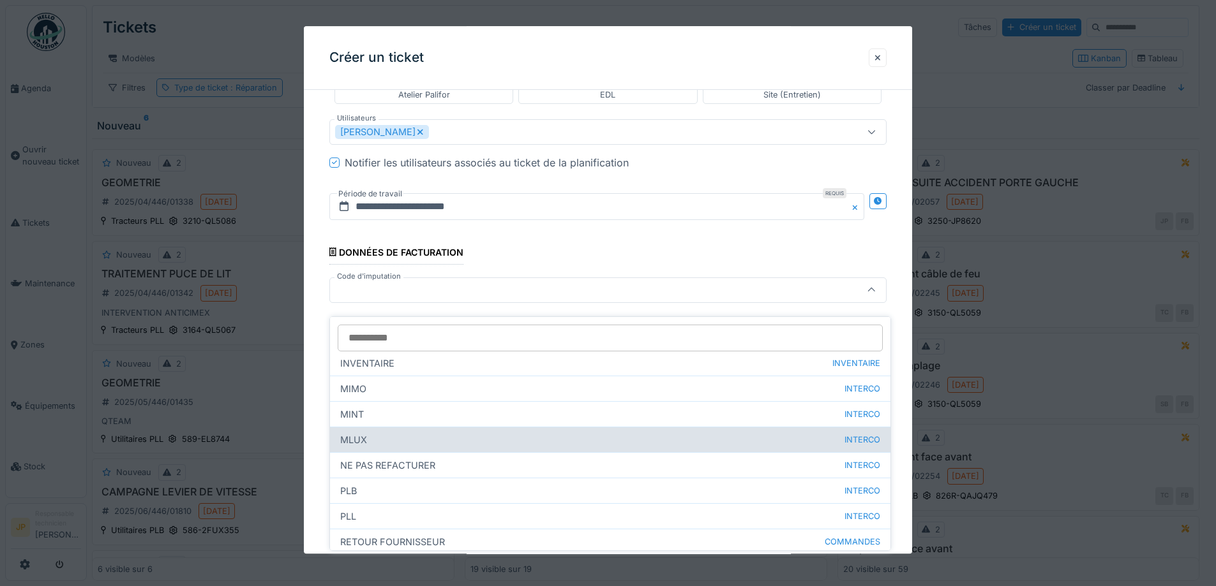
scroll to position [61, 0]
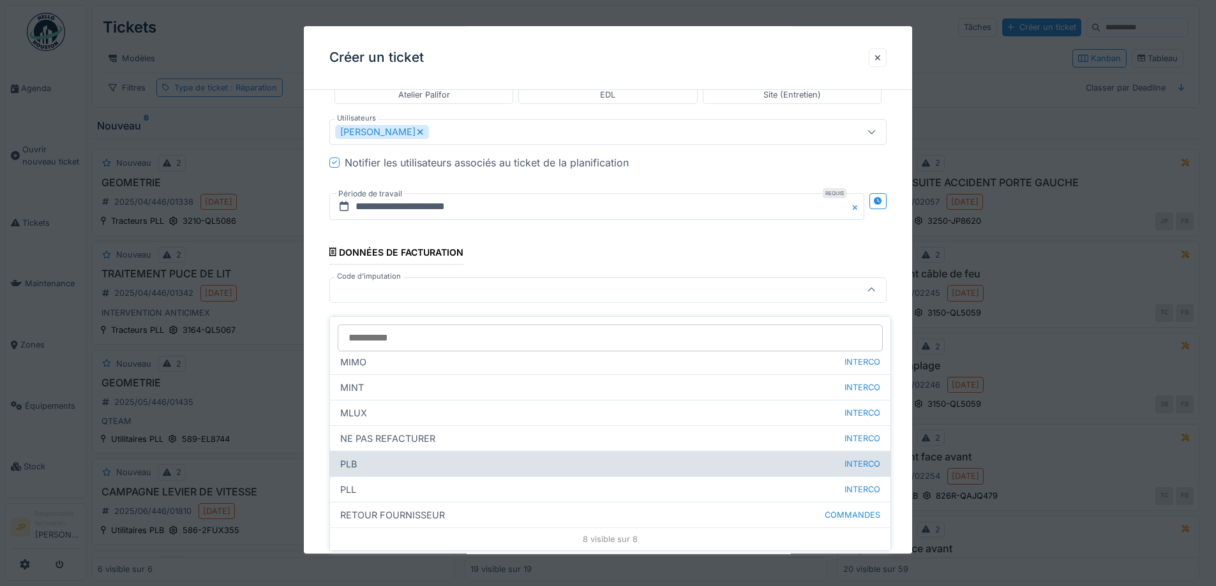
click at [385, 454] on div "PLB INTERCO" at bounding box center [610, 464] width 560 height 26
type input "***"
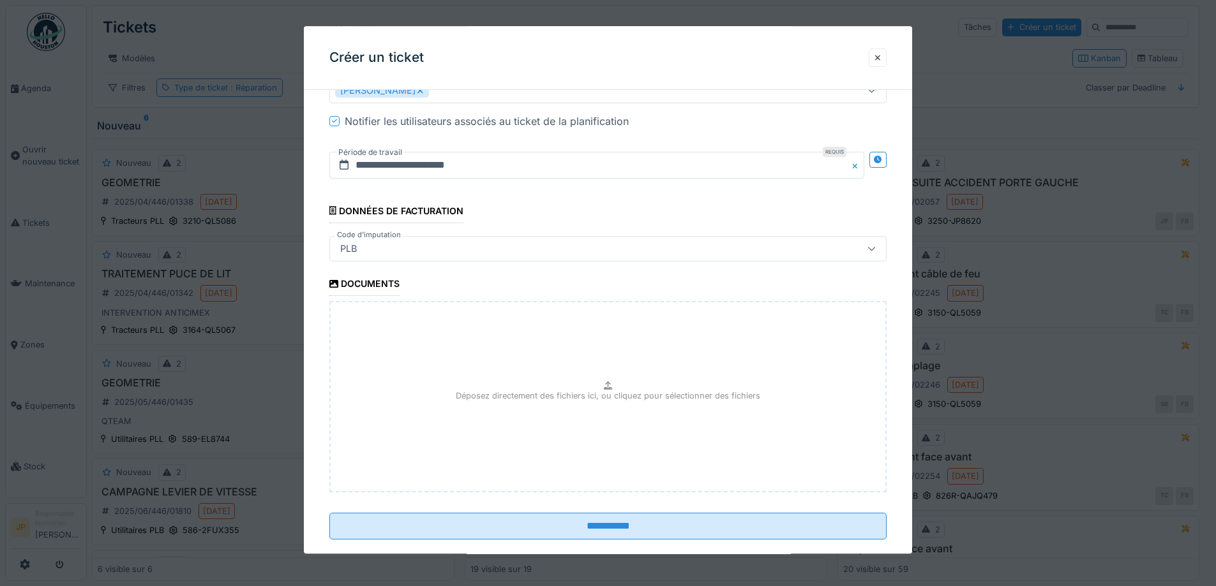
scroll to position [789, 0]
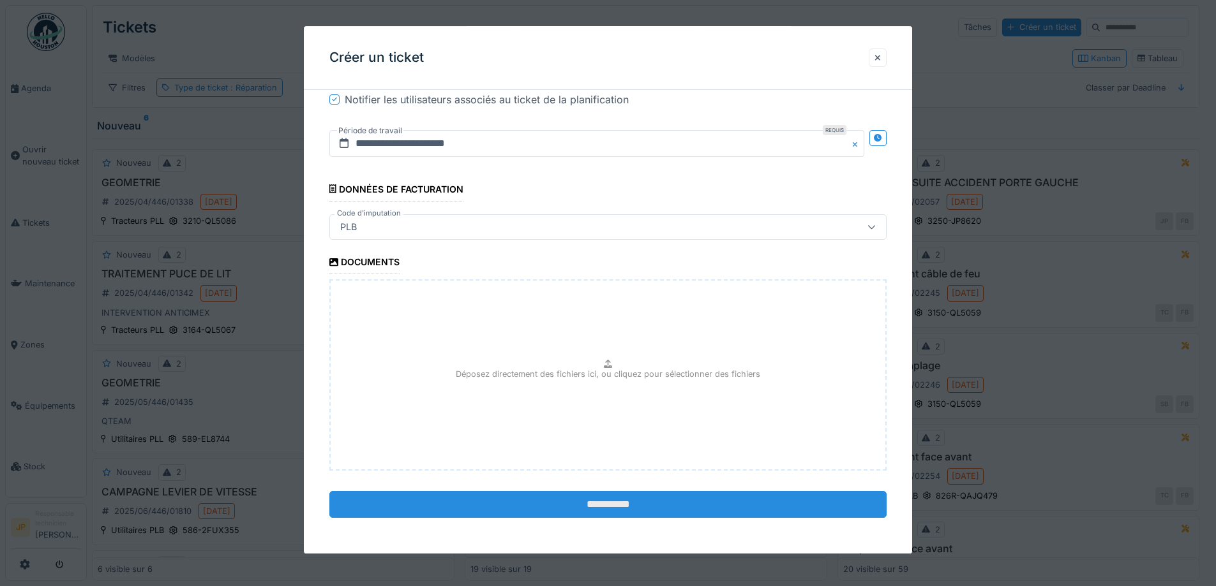
click at [606, 507] on input "**********" at bounding box center [607, 504] width 557 height 27
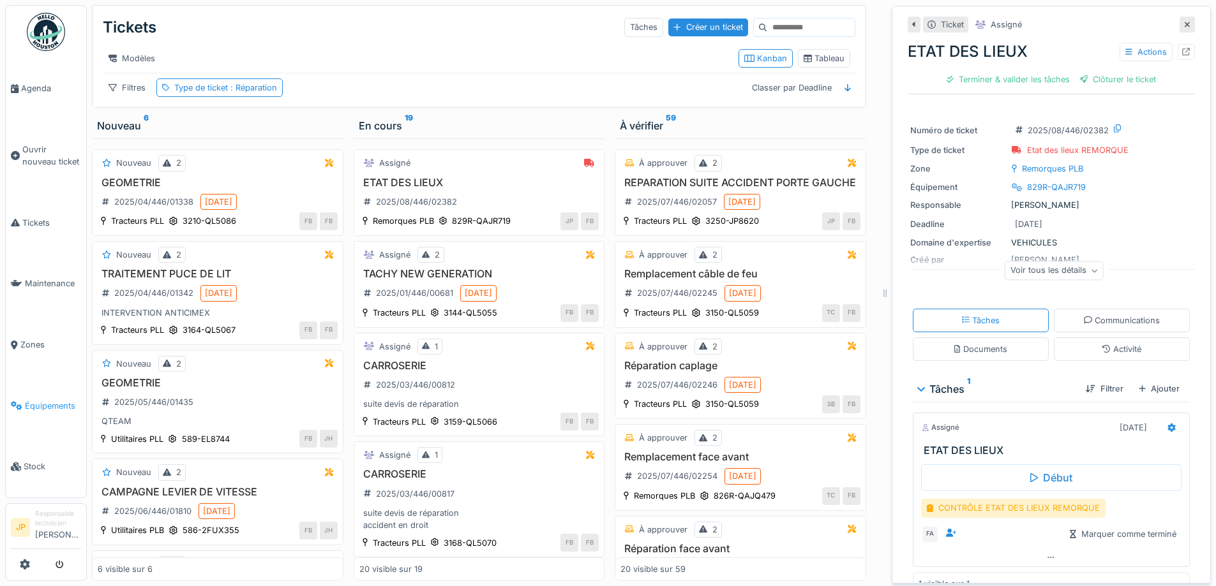
click at [32, 400] on span "Équipements" at bounding box center [53, 406] width 56 height 12
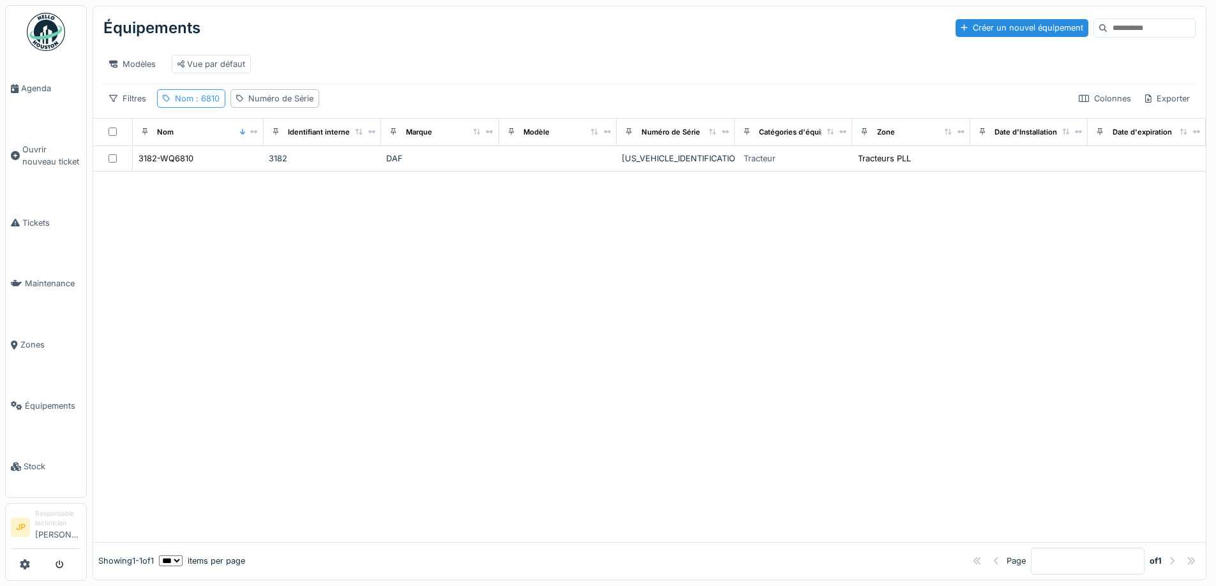
click at [192, 103] on div "Nom : 6810" at bounding box center [197, 99] width 45 height 12
click at [231, 168] on input "****" at bounding box center [224, 169] width 123 height 27
click at [230, 168] on input "****" at bounding box center [224, 169] width 123 height 27
type input "*******"
click at [470, 62] on div "Modèles Vue par défaut" at bounding box center [649, 64] width 1092 height 29
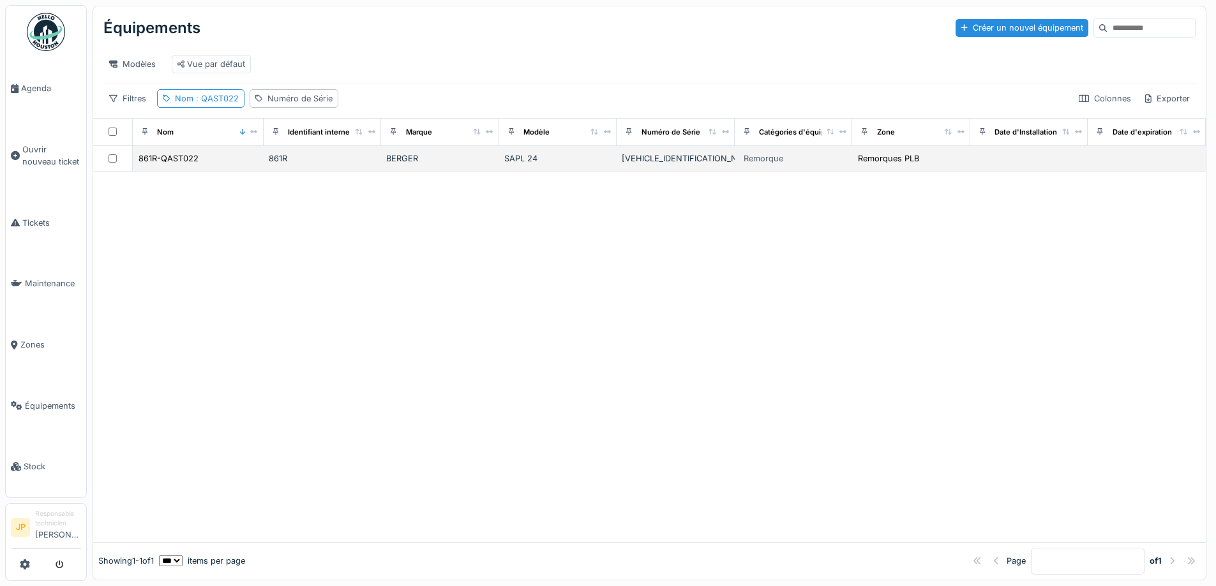
click at [177, 172] on td "861R-QAST022" at bounding box center [198, 159] width 131 height 26
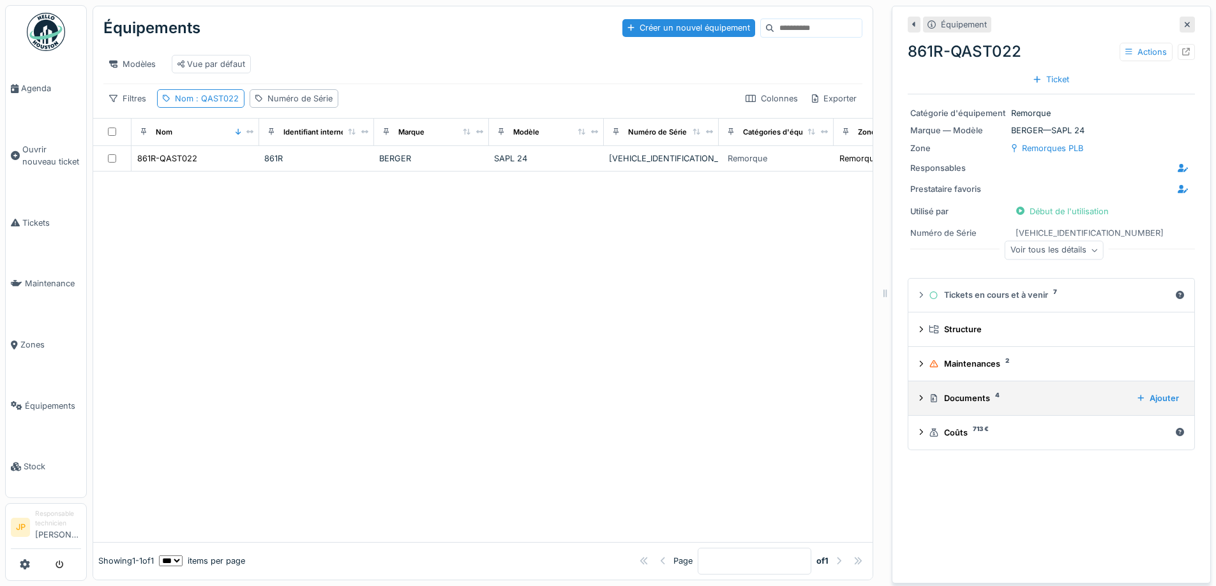
click at [956, 398] on div "Documents 4" at bounding box center [1027, 398] width 198 height 12
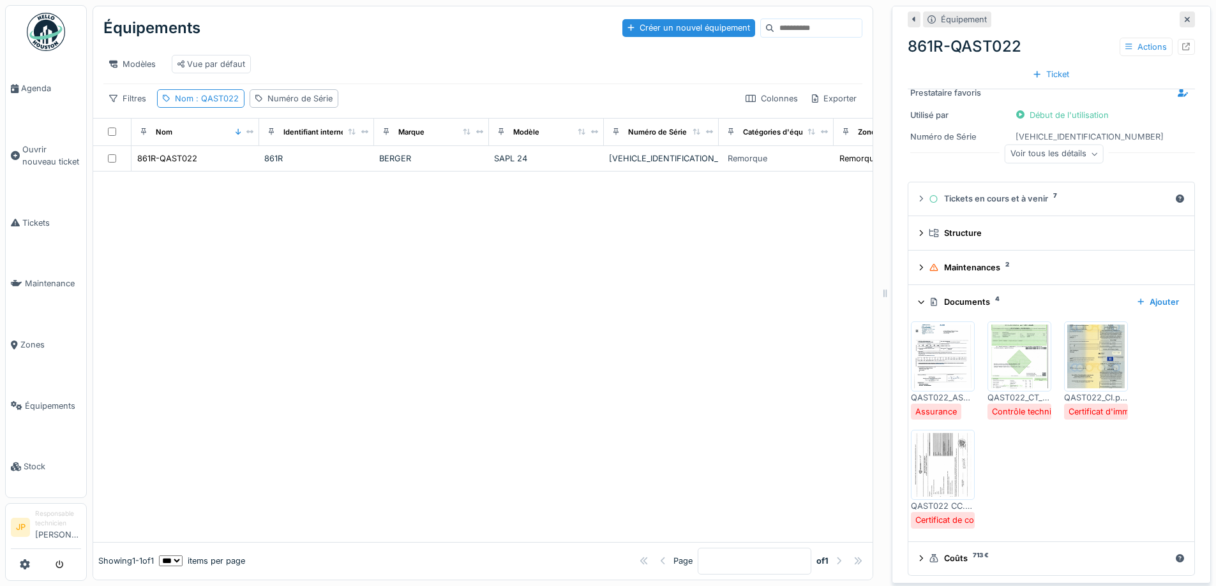
scroll to position [101, 0]
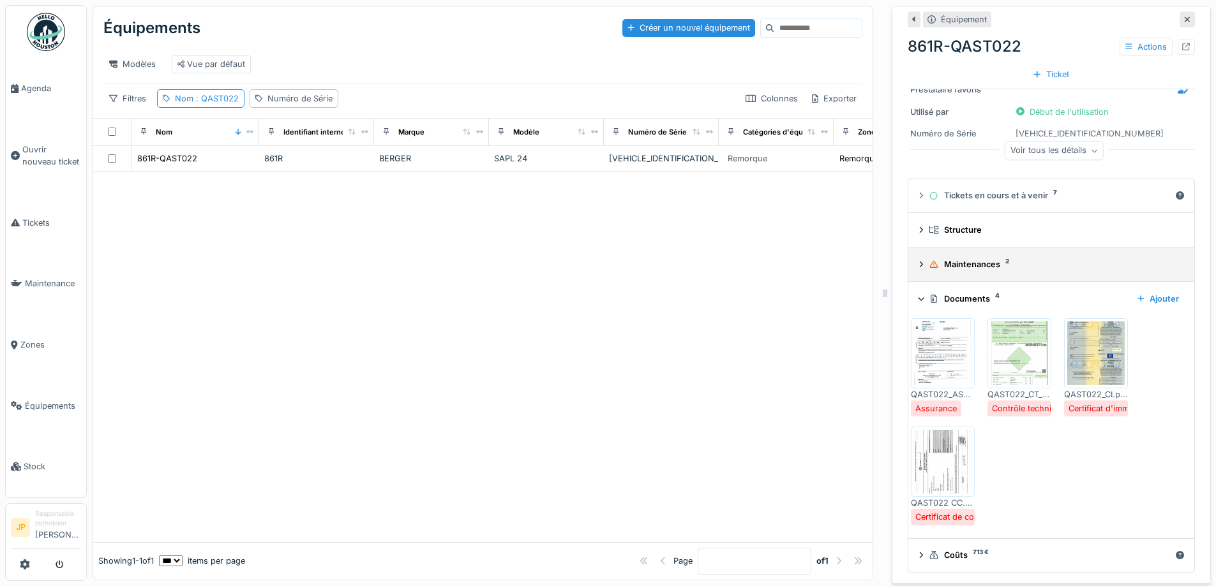
click at [955, 275] on summary "Maintenances 2" at bounding box center [1051, 265] width 276 height 24
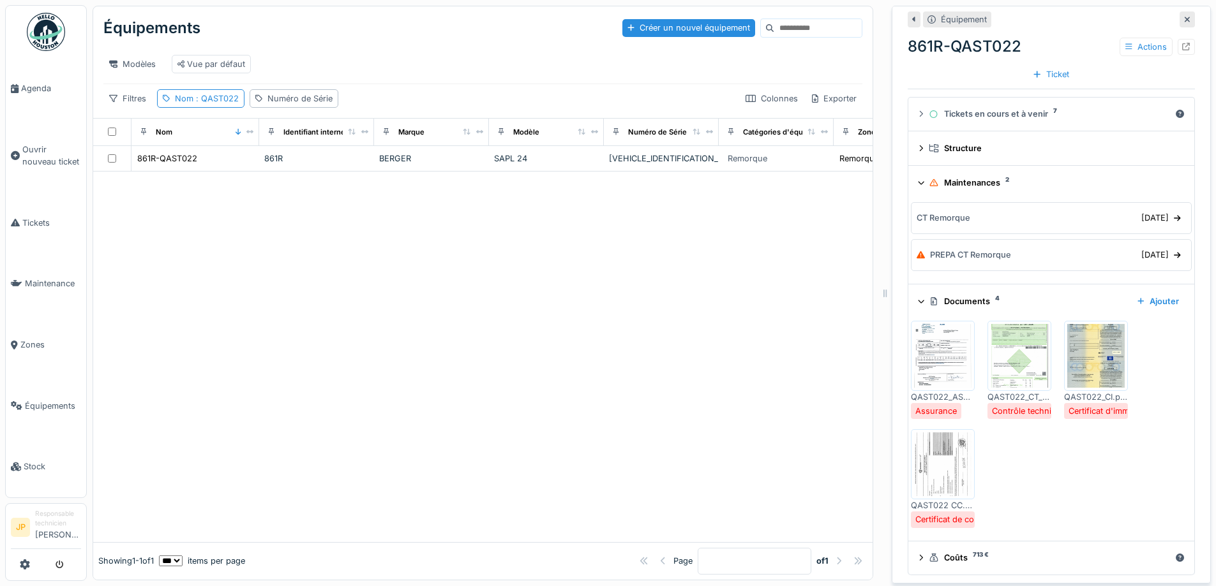
scroll to position [186, 0]
click at [960, 301] on div "Documents 4" at bounding box center [1027, 299] width 198 height 12
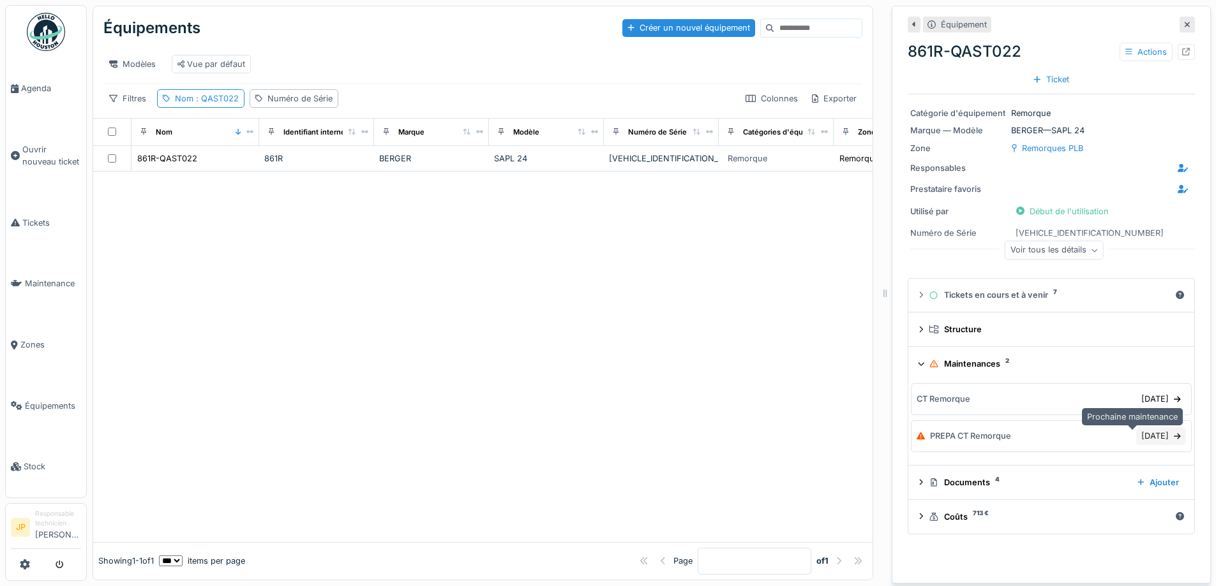
click at [1136, 438] on div "[DATE]" at bounding box center [1161, 436] width 50 height 17
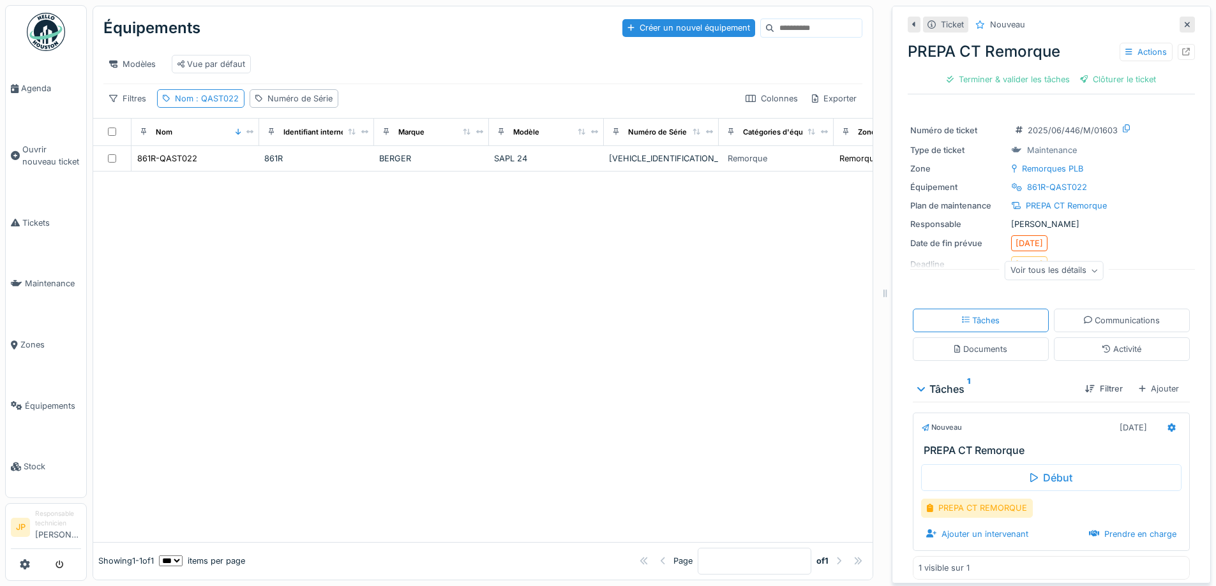
scroll to position [8, 0]
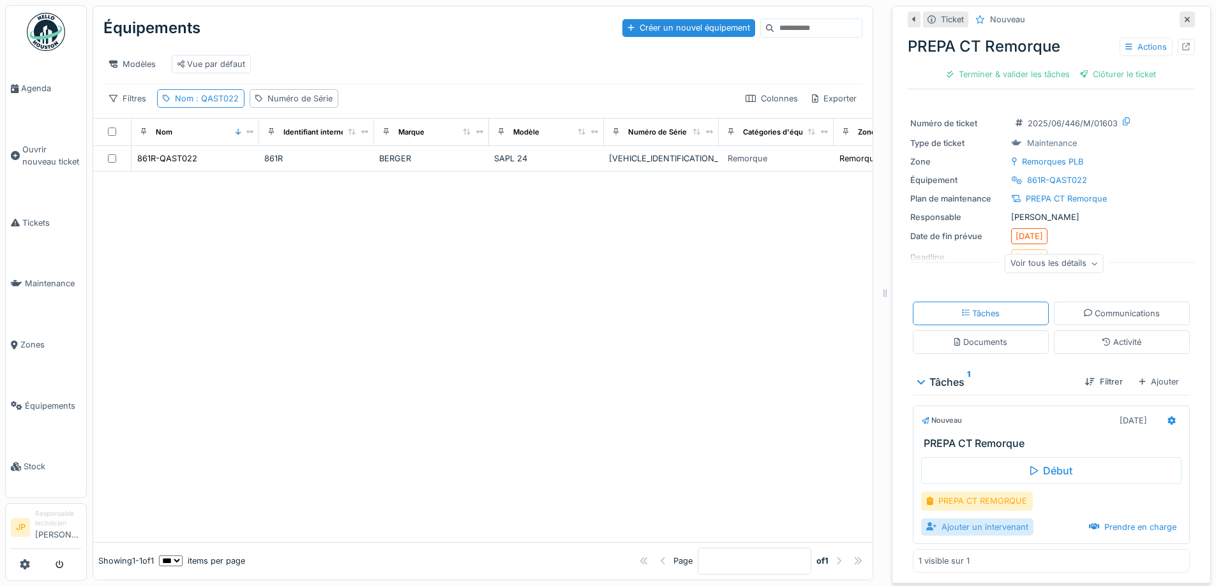
click at [975, 523] on div "Ajouter un intervenant" at bounding box center [977, 527] width 112 height 17
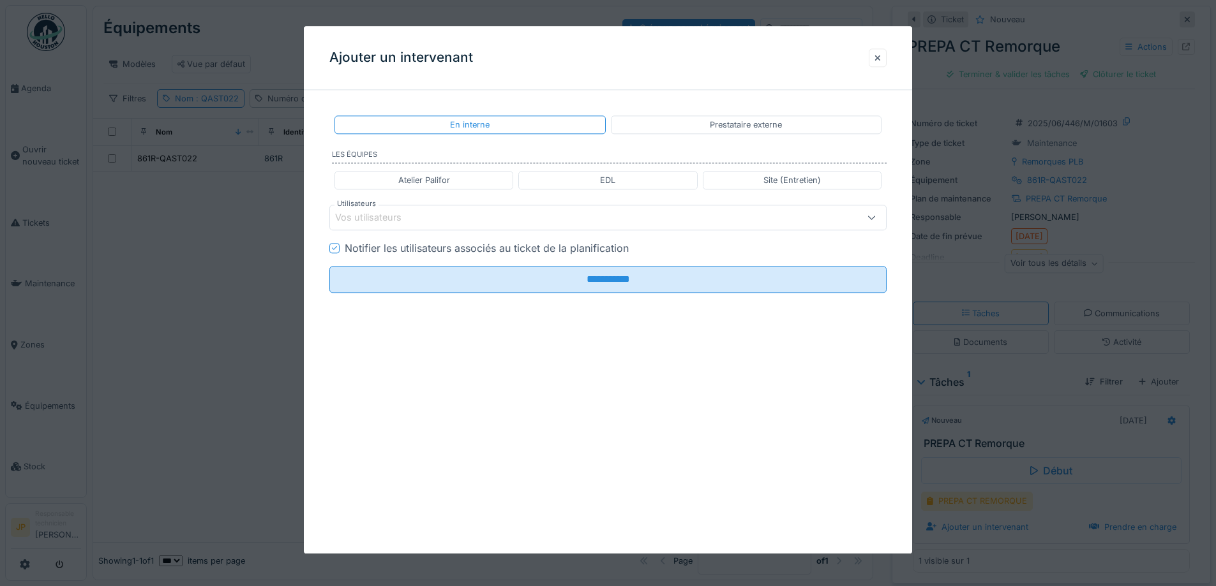
click at [398, 227] on div "Vos utilisateurs" at bounding box center [607, 218] width 557 height 26
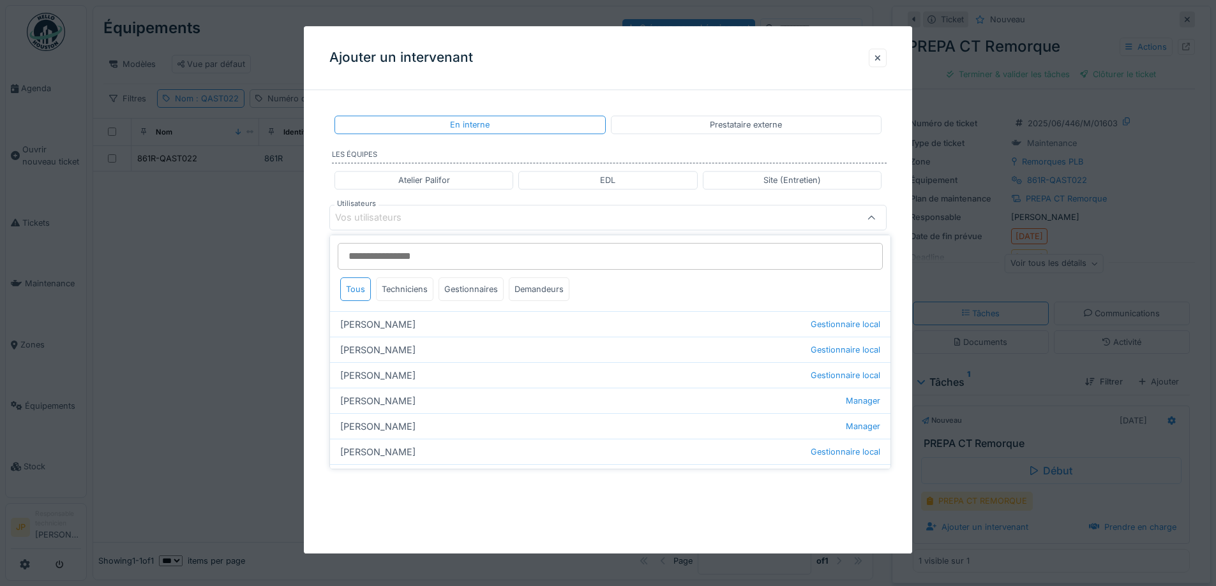
click at [403, 274] on div "Tous Techniciens Gestionnaires Demandeurs" at bounding box center [610, 273] width 560 height 76
click at [404, 287] on div "Techniciens" at bounding box center [404, 290] width 57 height 24
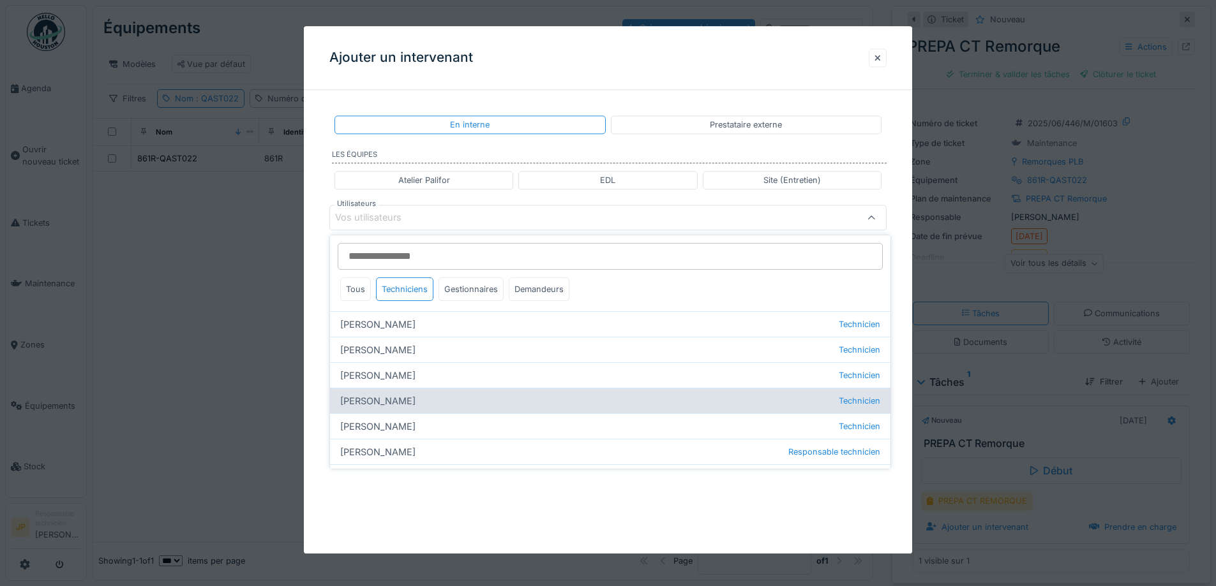
click at [396, 396] on div "[PERSON_NAME] Technicien" at bounding box center [610, 401] width 560 height 26
type input "*****"
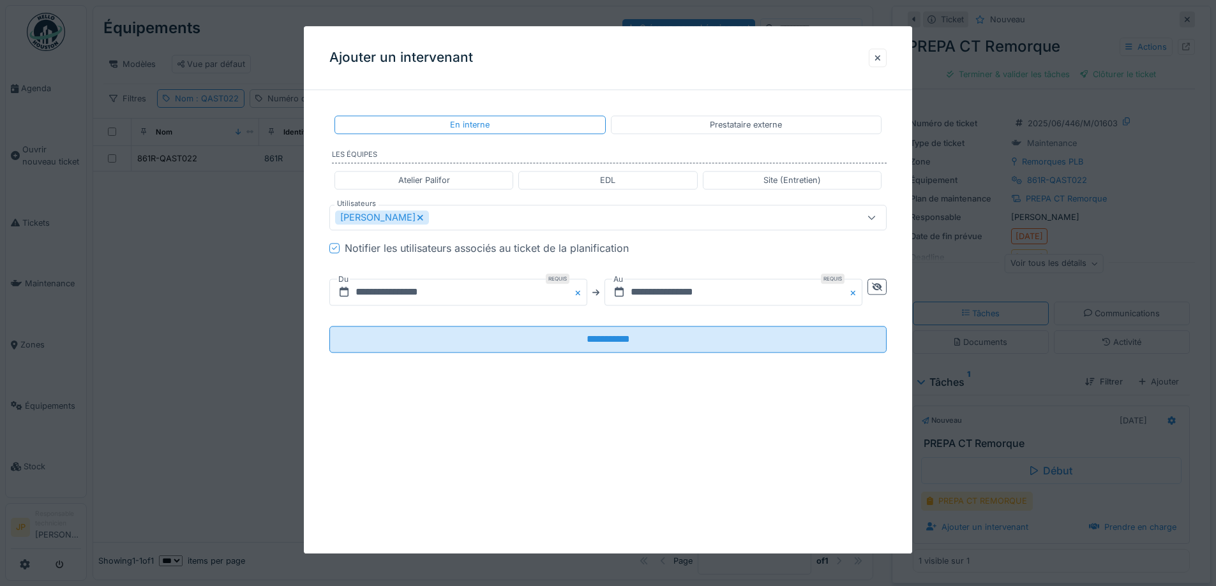
click at [599, 43] on div "Ajouter un intervenant" at bounding box center [608, 58] width 608 height 64
click at [879, 289] on icon at bounding box center [877, 287] width 10 height 8
click at [704, 298] on input "**********" at bounding box center [596, 292] width 535 height 27
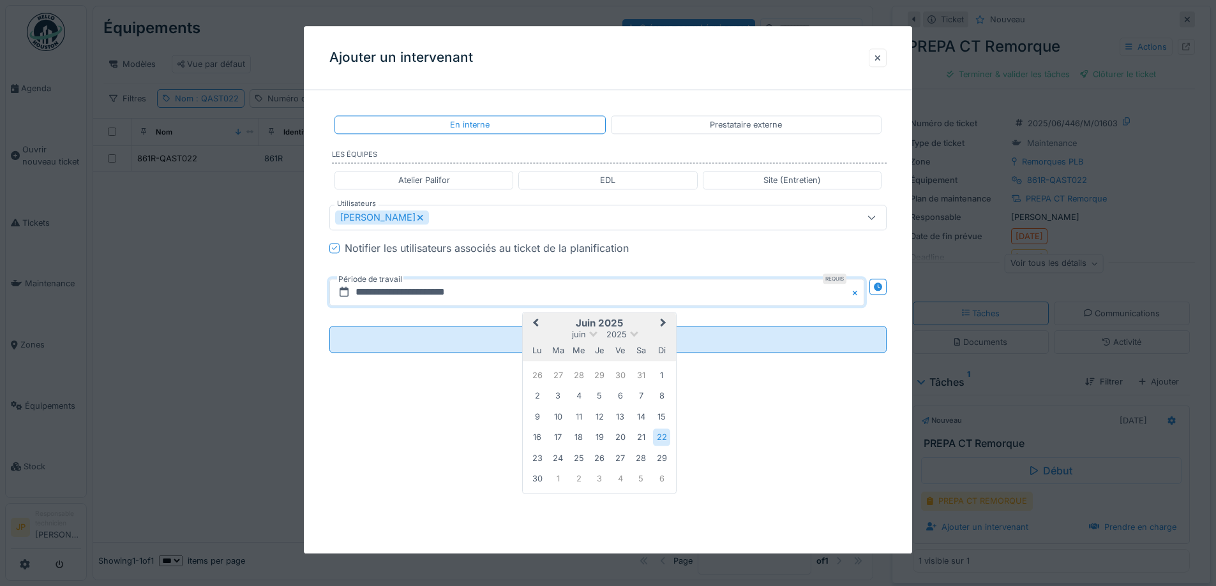
click at [663, 324] on span "Next Month" at bounding box center [663, 324] width 0 height 15
click at [536, 415] on div "11" at bounding box center [536, 417] width 17 height 19
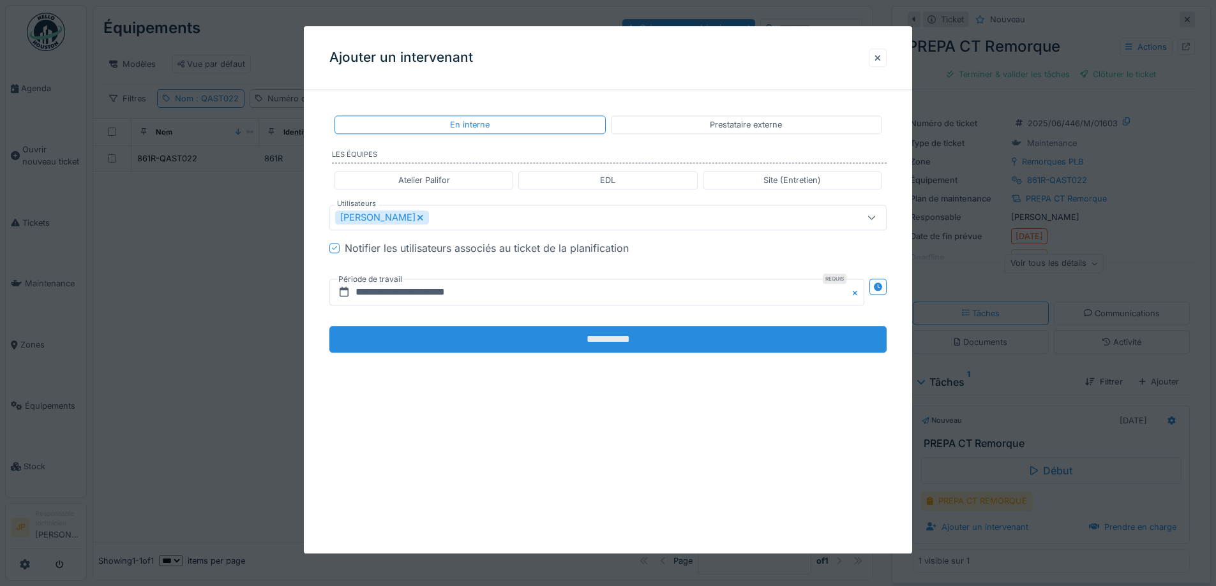
click at [610, 336] on input "**********" at bounding box center [607, 340] width 557 height 27
